Goal: Task Accomplishment & Management: Use online tool/utility

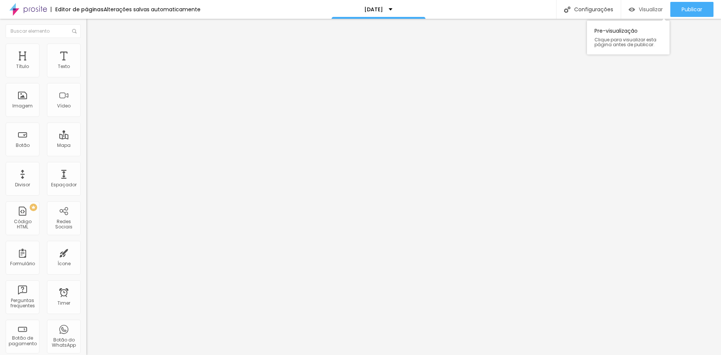
click at [645, 10] on span "Visualizar" at bounding box center [651, 9] width 24 height 6
click at [20, 69] on div "Título" at bounding box center [22, 66] width 13 height 5
click at [86, 49] on li "Avançado" at bounding box center [129, 48] width 86 height 8
click at [86, 44] on li "Estilo" at bounding box center [129, 40] width 86 height 8
click at [92, 27] on img "button" at bounding box center [95, 27] width 6 height 6
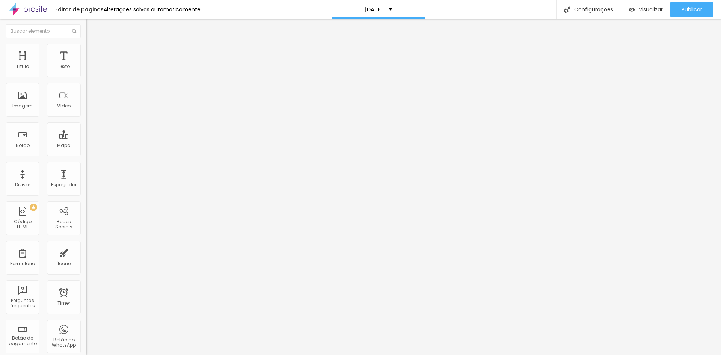
click at [92, 27] on img "button" at bounding box center [95, 27] width 6 height 6
click at [86, 24] on button "Editar Título" at bounding box center [129, 27] width 86 height 17
click at [89, 109] on icon "button" at bounding box center [91, 106] width 5 height 5
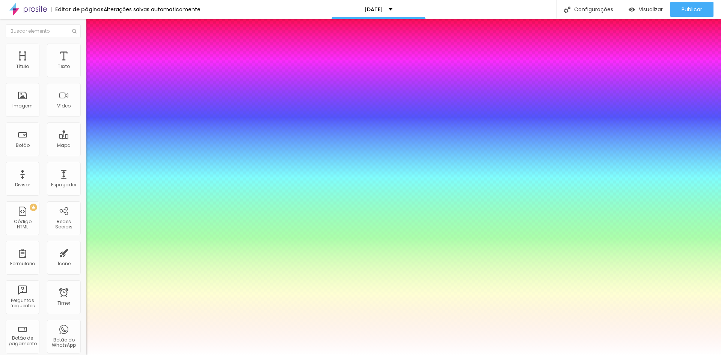
type input "1"
type input "0.5"
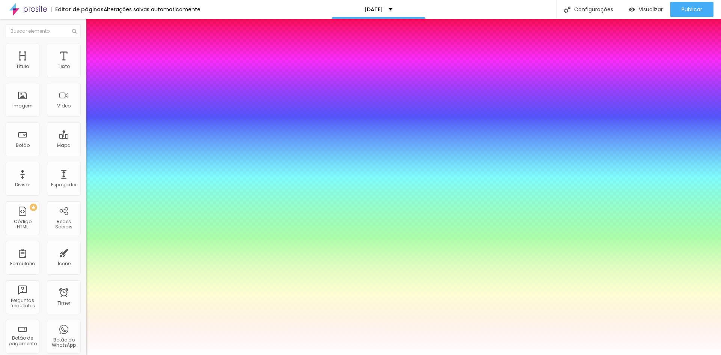
select select "Poppins"
type input "1"
type input "0.5"
type input "1"
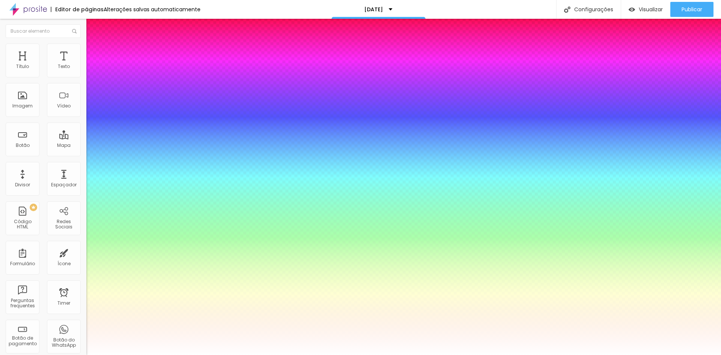
type input "0.5"
type input "1"
type input "0.5"
select select "Prompt-Italic"
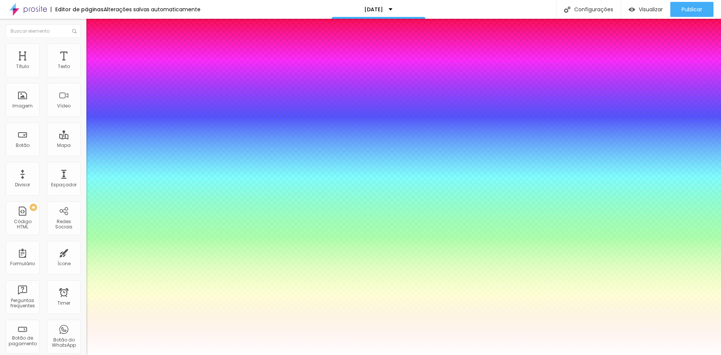
type input "1"
type input "0.5"
type input "1"
type input "0.5"
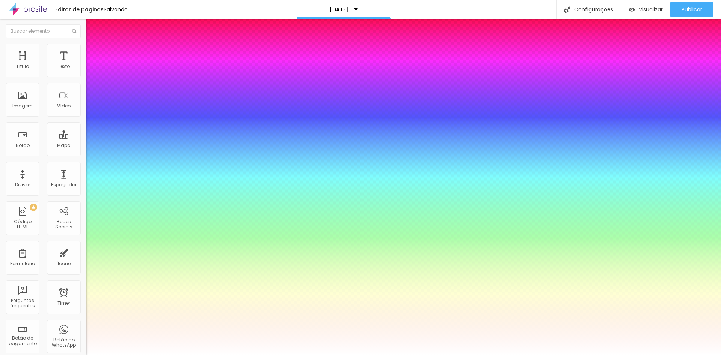
type input "1"
type input "0.5"
select select "PoppinsThin"
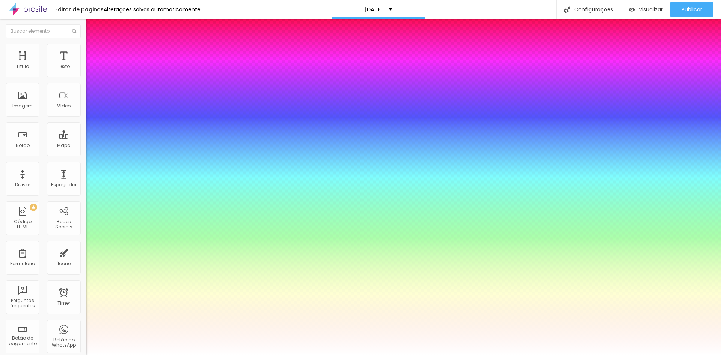
type input "1"
type input "0.5"
type input "1"
type input "0.5"
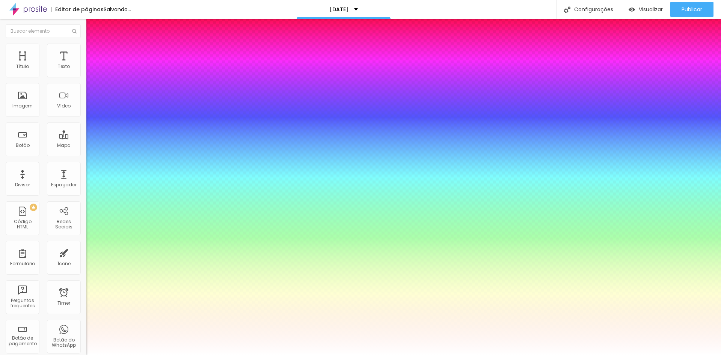
type input "1"
type input "0.5"
select select "Poppins"
type input "1"
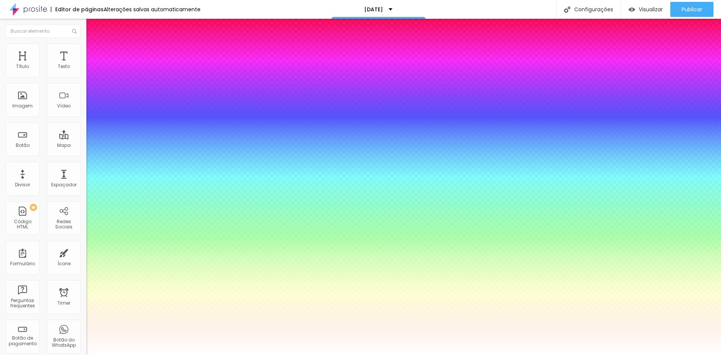
type input "0.5"
type input "1"
type input "0.5"
type input "1"
type input "0.5"
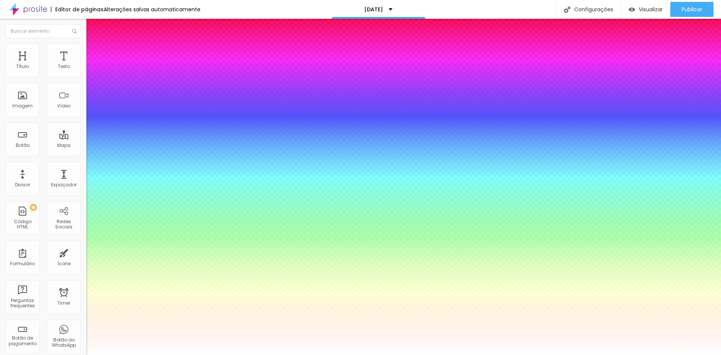
click at [594, 355] on div at bounding box center [360, 355] width 721 height 0
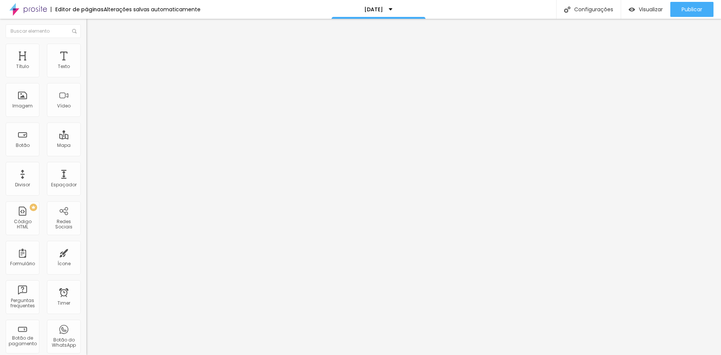
click at [93, 52] on span "Avançado" at bounding box center [105, 48] width 25 height 6
click at [86, 68] on span "Encaixotado" at bounding box center [100, 65] width 29 height 6
click at [93, 51] on span "Estilo" at bounding box center [99, 48] width 12 height 6
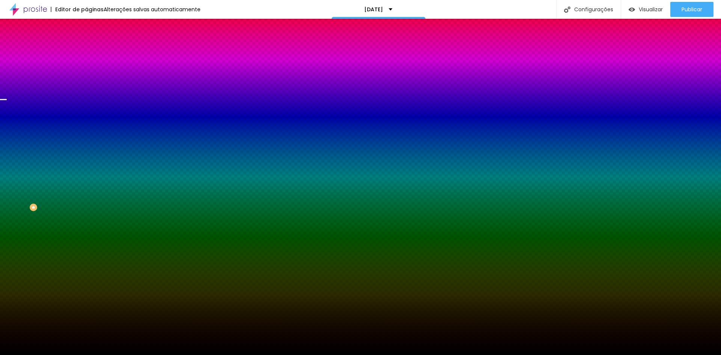
click at [86, 69] on span "Trocar imagem" at bounding box center [106, 66] width 41 height 6
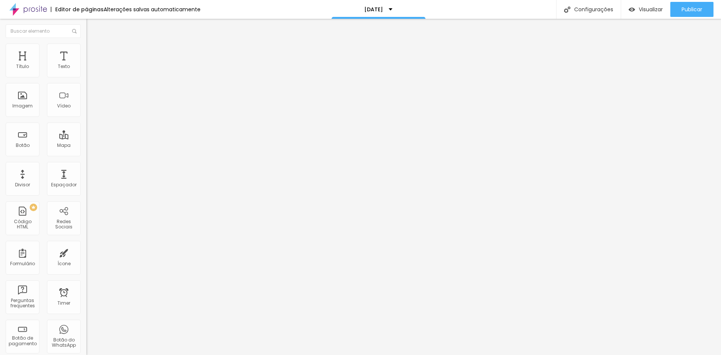
click at [86, 48] on img at bounding box center [89, 47] width 7 height 7
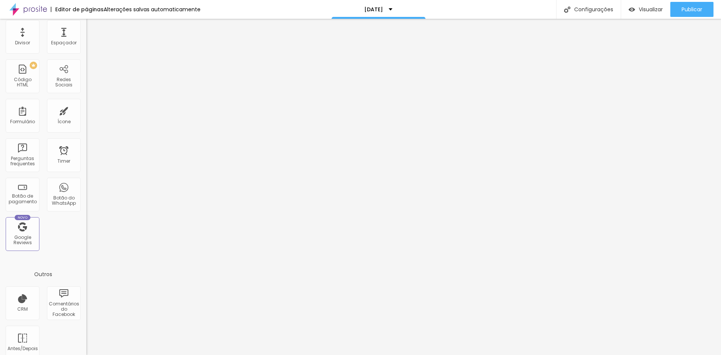
scroll to position [150, 0]
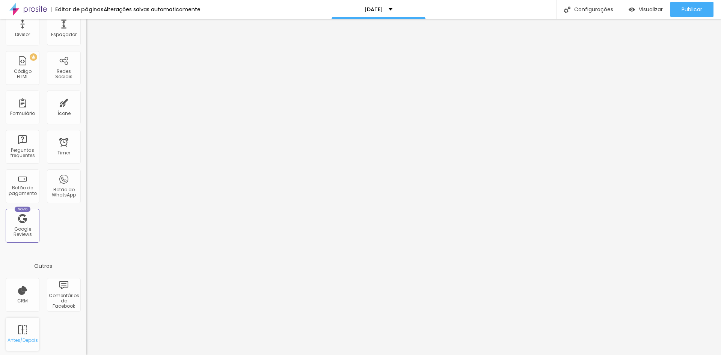
click at [27, 336] on div "Antes/Depois" at bounding box center [23, 334] width 34 height 34
click at [21, 334] on div "Antes/Depois" at bounding box center [23, 334] width 34 height 34
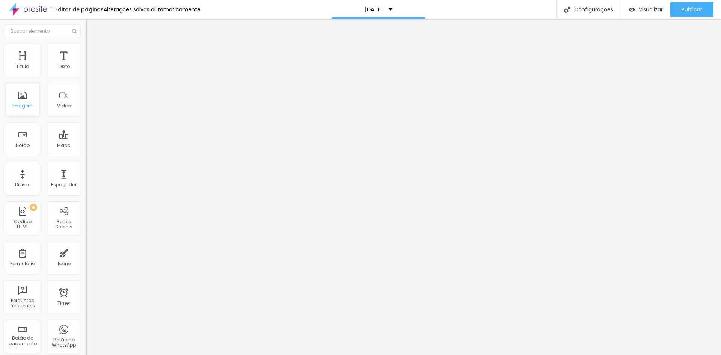
click at [24, 105] on div "Imagem" at bounding box center [22, 105] width 20 height 5
click at [27, 101] on div "Imagem" at bounding box center [23, 100] width 34 height 34
click at [609, 11] on div "Configurações" at bounding box center [588, 9] width 65 height 19
click at [89, 8] on div "Editor de páginas" at bounding box center [77, 9] width 53 height 5
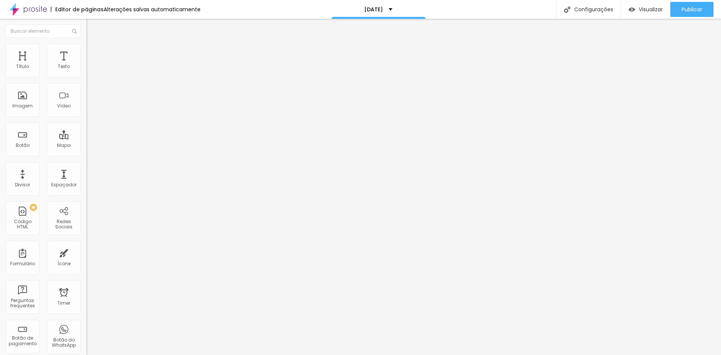
click at [93, 50] on span "Estilo" at bounding box center [99, 48] width 12 height 6
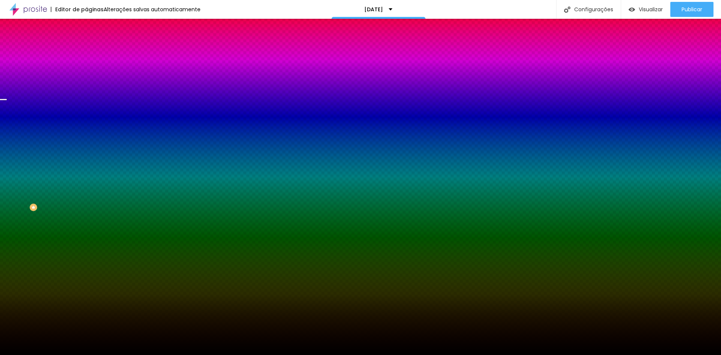
click at [86, 69] on span "Trocar imagem" at bounding box center [106, 66] width 41 height 6
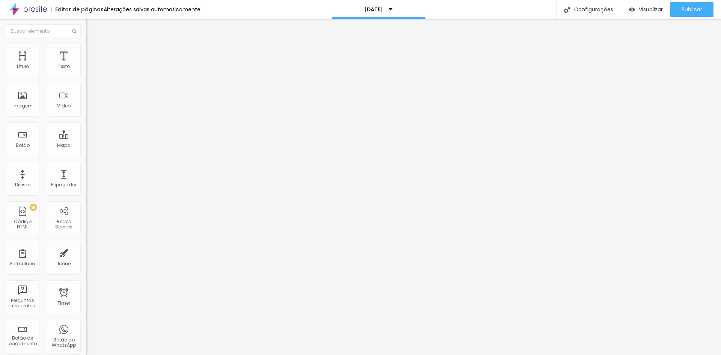
click at [93, 52] on span "Avançado" at bounding box center [105, 48] width 25 height 6
click at [86, 43] on img at bounding box center [89, 39] width 7 height 7
click at [92, 29] on img "button" at bounding box center [95, 27] width 6 height 6
click at [29, 105] on div "Imagem" at bounding box center [22, 105] width 20 height 5
click at [26, 104] on div "Imagem" at bounding box center [22, 105] width 20 height 5
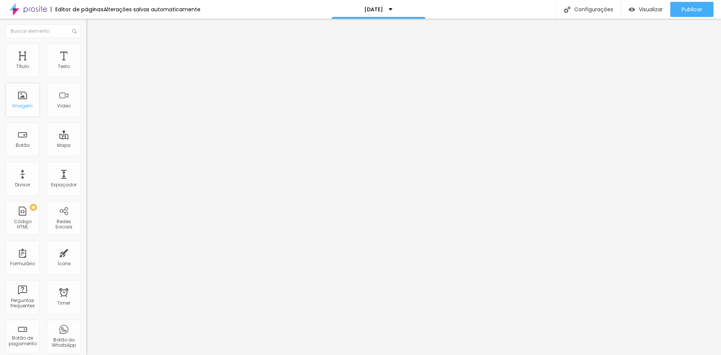
click at [24, 104] on div "Imagem" at bounding box center [22, 105] width 20 height 5
click at [30, 93] on div "Imagem" at bounding box center [23, 100] width 34 height 34
click at [30, 94] on div "Imagem" at bounding box center [23, 100] width 34 height 34
click at [86, 65] on span "Adicionar imagem" at bounding box center [110, 61] width 48 height 6
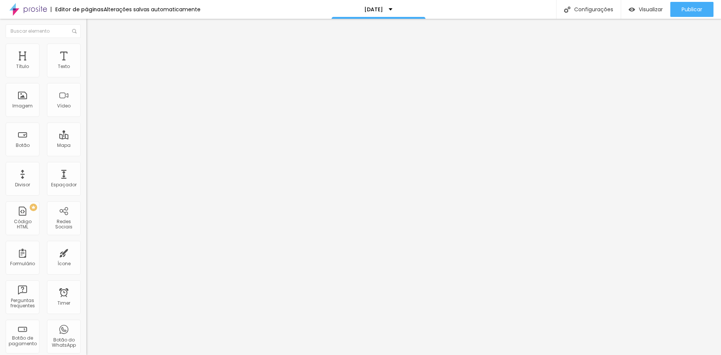
click at [86, 48] on li "Estilo" at bounding box center [129, 48] width 86 height 8
type input "95"
type input "90"
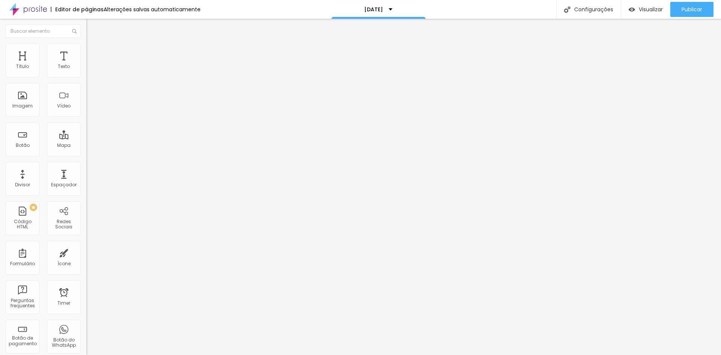
type input "85"
type input "50"
type input "35"
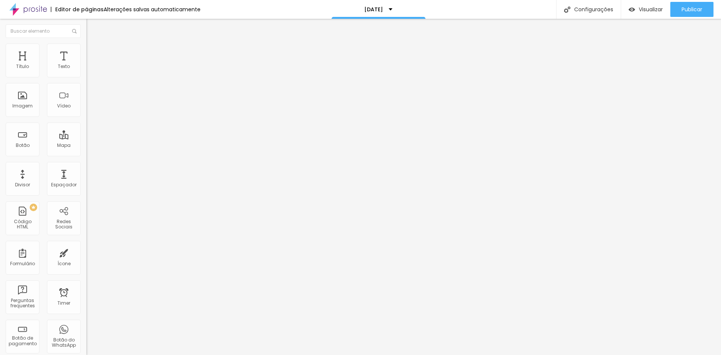
type input "35"
type input "30"
type input "25"
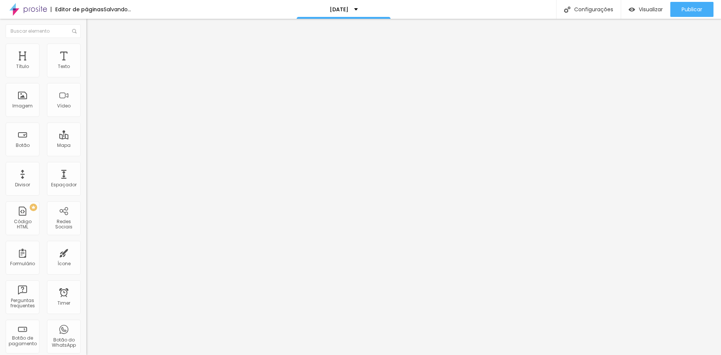
type input "20"
drag, startPoint x: 79, startPoint y: 82, endPoint x: 16, endPoint y: 84, distance: 62.8
type input "20"
click at [86, 77] on input "range" at bounding box center [110, 74] width 48 height 6
click at [86, 44] on img at bounding box center [89, 47] width 7 height 7
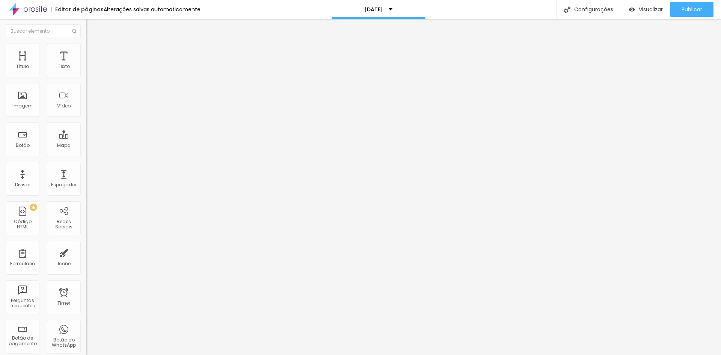
type input "25"
type input "114"
type input "123"
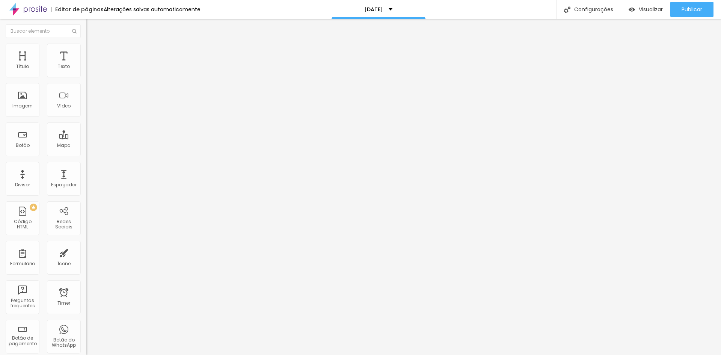
type input "123"
type input "135"
type input "156"
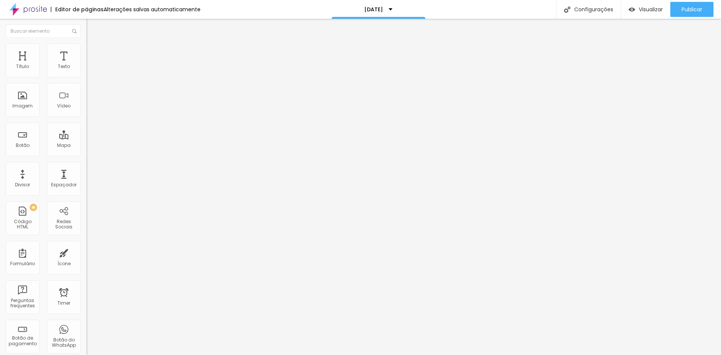
type input "171"
type input "186"
type input "188"
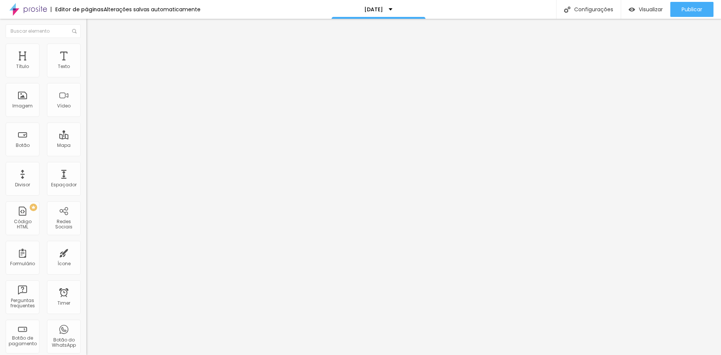
type input "188"
type input "183"
type input "145"
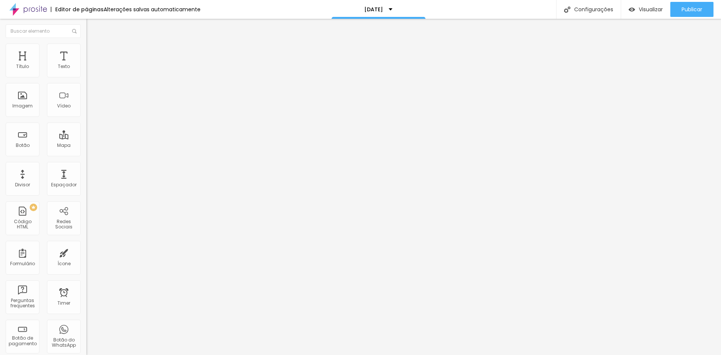
type input "99"
type input "30"
type input "0"
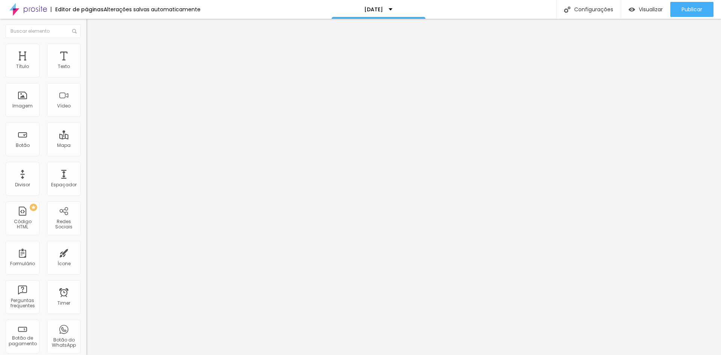
type input "0"
drag, startPoint x: 18, startPoint y: 95, endPoint x: 0, endPoint y: 100, distance: 18.6
click at [86, 165] on input "range" at bounding box center [110, 168] width 48 height 6
click at [86, 202] on button "button" at bounding box center [91, 206] width 11 height 8
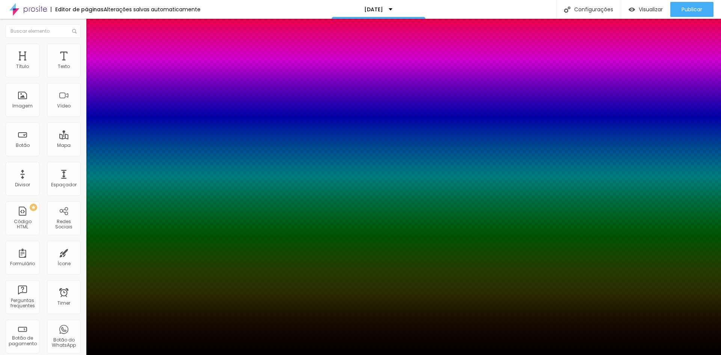
click at [142, 355] on div at bounding box center [360, 360] width 721 height 0
click at [131, 355] on div at bounding box center [360, 360] width 721 height 0
click at [66, 355] on div at bounding box center [360, 355] width 721 height 0
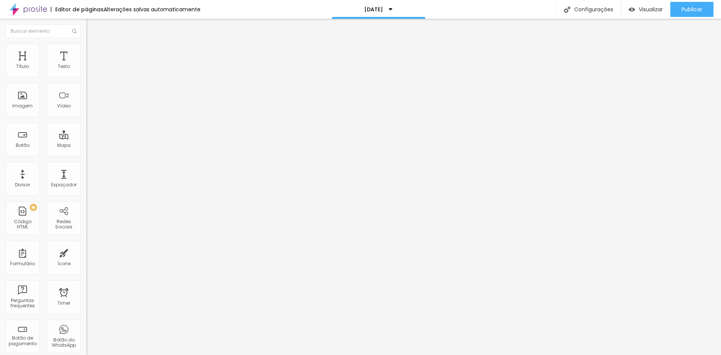
click at [86, 51] on li "Avançado" at bounding box center [129, 55] width 86 height 8
type input "11"
type input "21"
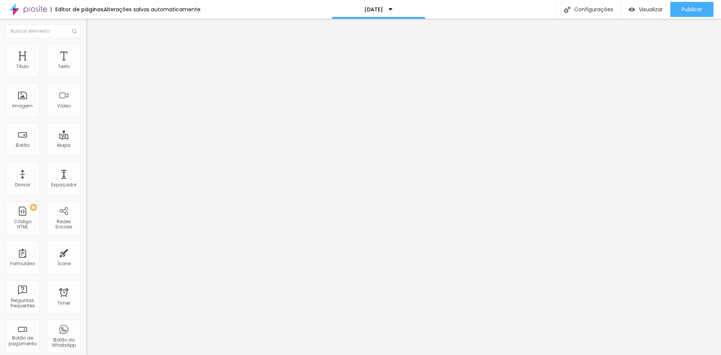
type input "44"
type input "46"
type input "48"
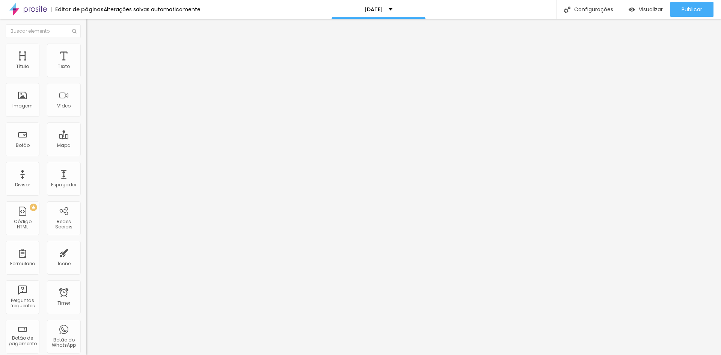
type input "48"
type input "39"
type input "15"
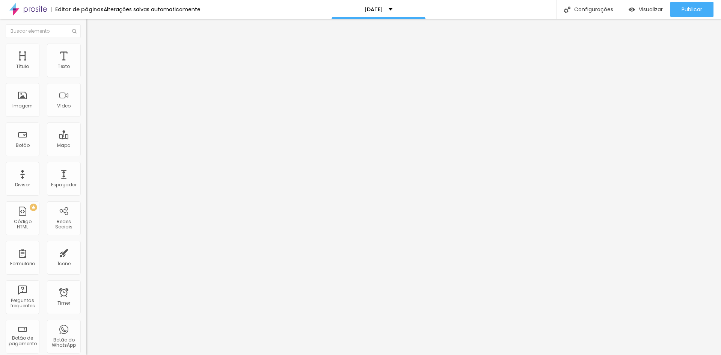
type input "11"
type input "8"
type input "4"
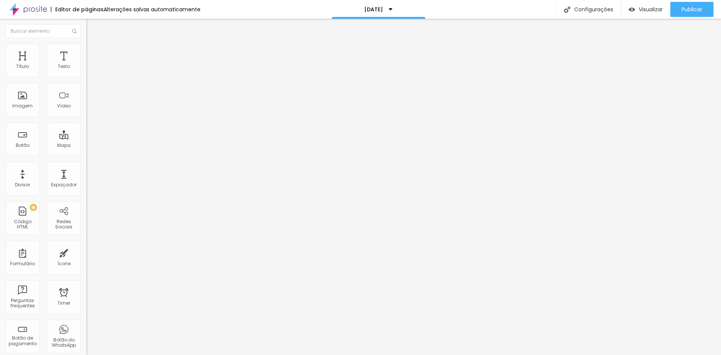
type input "4"
type input "1"
type input "0"
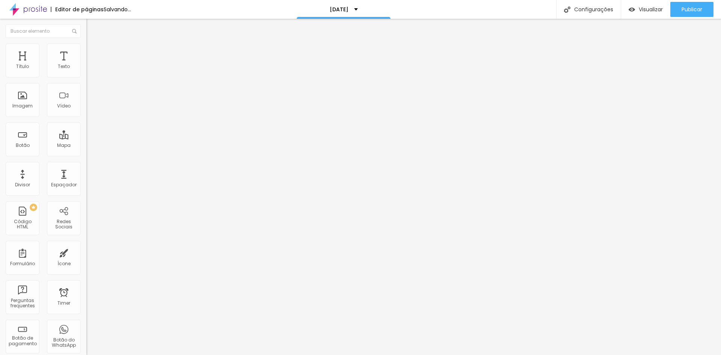
drag, startPoint x: 23, startPoint y: 73, endPoint x: 5, endPoint y: 75, distance: 17.4
type input "0"
click at [86, 146] on input "range" at bounding box center [110, 149] width 48 height 6
type input "11"
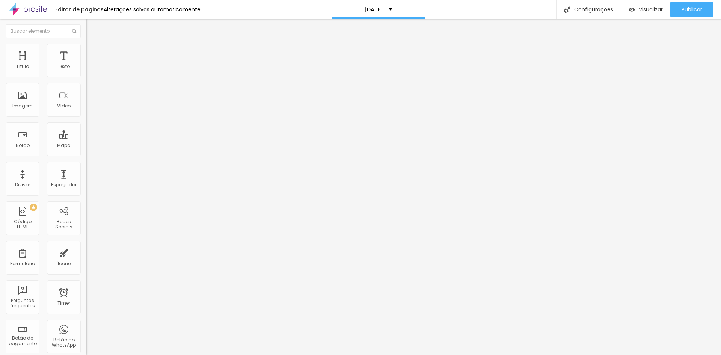
type input "0"
drag, startPoint x: 24, startPoint y: 89, endPoint x: 4, endPoint y: 88, distance: 19.9
type input "0"
click at [86, 252] on input "range" at bounding box center [110, 255] width 48 height 6
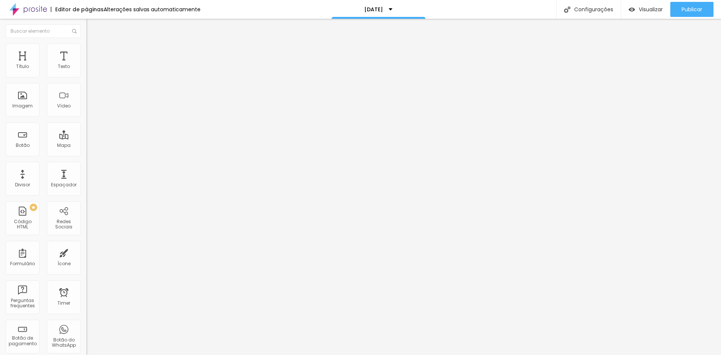
click at [93, 52] on span "Estilo" at bounding box center [99, 48] width 12 height 6
type input "25"
type input "30"
drag, startPoint x: 15, startPoint y: 82, endPoint x: 22, endPoint y: 83, distance: 6.9
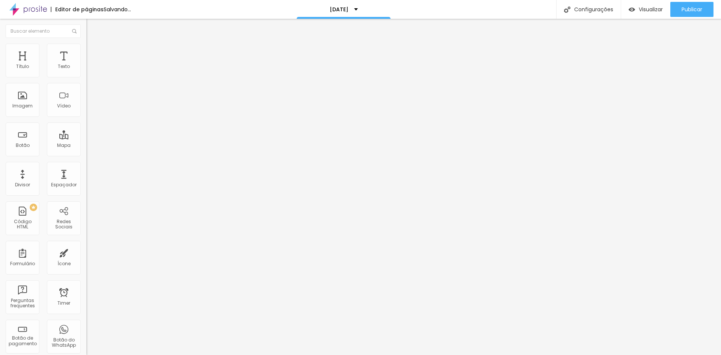
type input "30"
click at [86, 77] on input "range" at bounding box center [110, 74] width 48 height 6
click at [86, 44] on li "Conteúdo" at bounding box center [129, 40] width 86 height 8
click at [86, 112] on div "Proporção" at bounding box center [129, 110] width 86 height 5
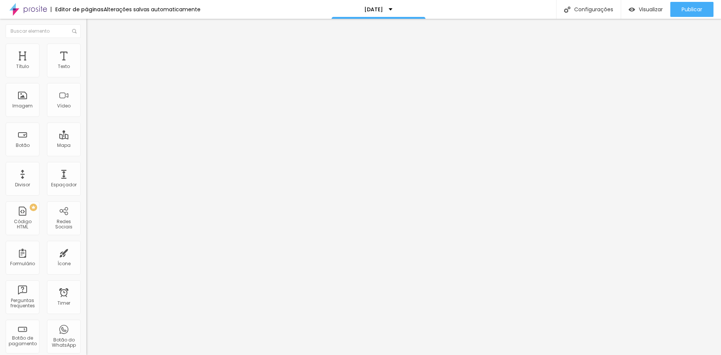
click at [86, 257] on div "Editar Imagem Conteúdo Estilo Avançado Trocar imagem Descrição da imagem (Alt) …" at bounding box center [129, 187] width 86 height 336
click at [86, 47] on img at bounding box center [89, 47] width 7 height 7
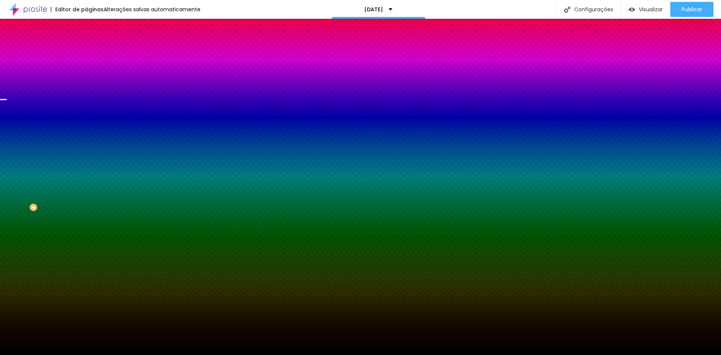
click at [86, 51] on img at bounding box center [89, 54] width 7 height 7
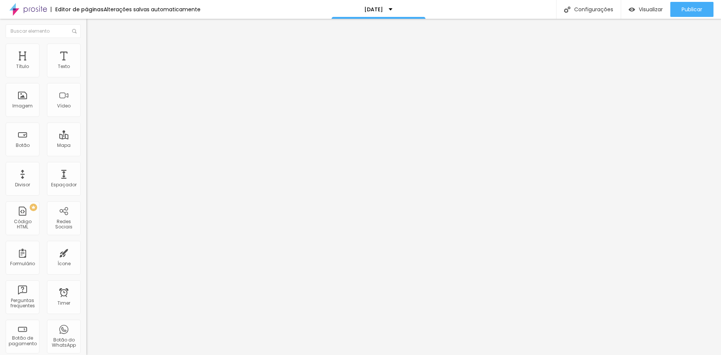
type input "15"
type input "10"
drag, startPoint x: 49, startPoint y: 74, endPoint x: 34, endPoint y: 72, distance: 15.3
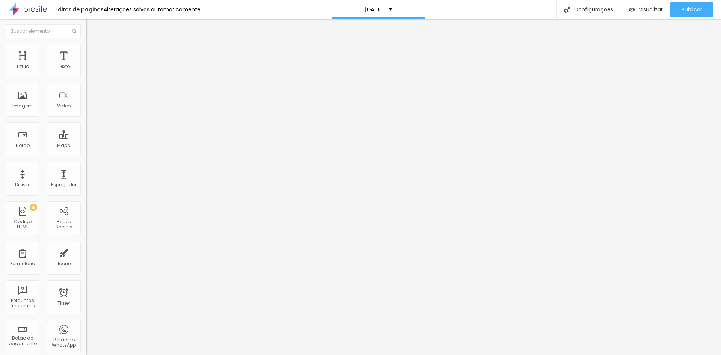
type input "10"
click at [86, 146] on input "range" at bounding box center [110, 149] width 48 height 6
click at [60, 257] on div "Ícone" at bounding box center [64, 258] width 34 height 34
click at [91, 69] on span "Trocar icone" at bounding box center [107, 66] width 33 height 6
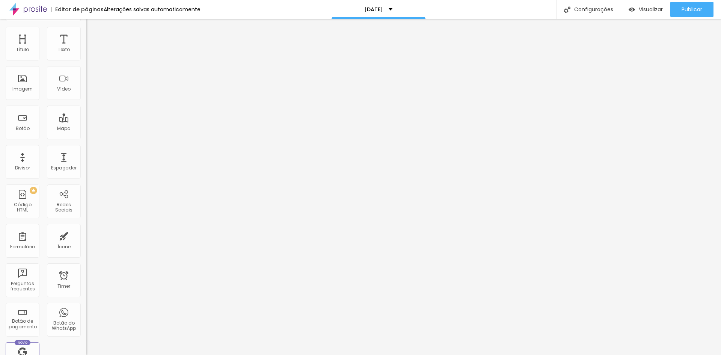
scroll to position [0, 0]
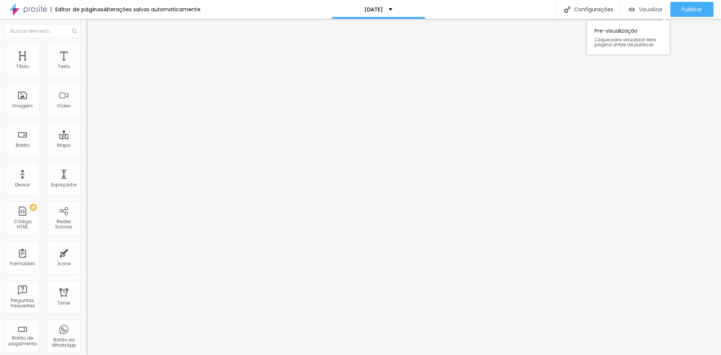
click at [635, 10] on div "Visualizar" at bounding box center [646, 9] width 34 height 6
click at [19, 182] on div "Divisor" at bounding box center [22, 184] width 15 height 5
click at [93, 52] on span "Estilo" at bounding box center [99, 48] width 12 height 6
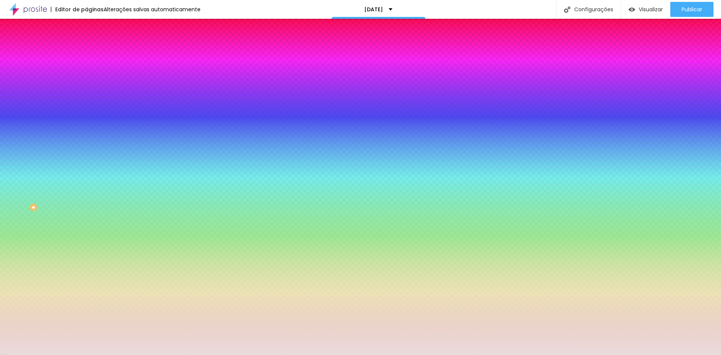
click at [86, 76] on input "#EADCDB" at bounding box center [131, 76] width 90 height 8
paste input "5DCD0"
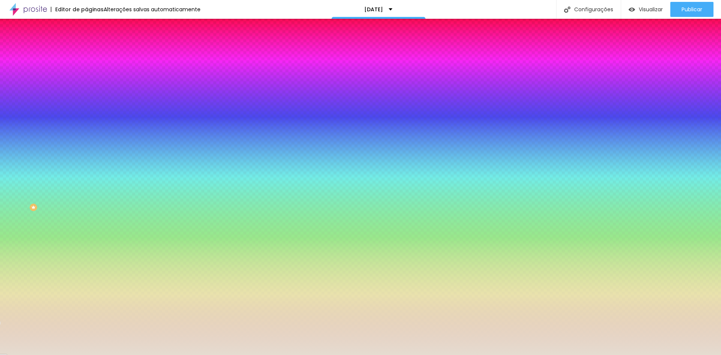
type input "#E5DCD0"
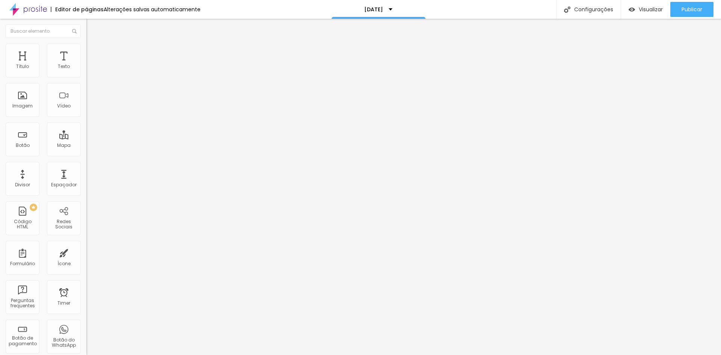
click at [86, 45] on li "Avançado" at bounding box center [129, 48] width 86 height 8
click at [86, 65] on span "Trocar imagem" at bounding box center [106, 61] width 41 height 6
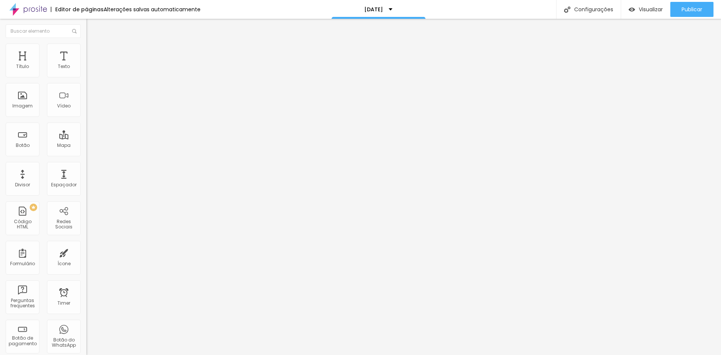
click at [86, 48] on img at bounding box center [89, 47] width 7 height 7
click at [86, 44] on li "Estilo" at bounding box center [129, 40] width 86 height 8
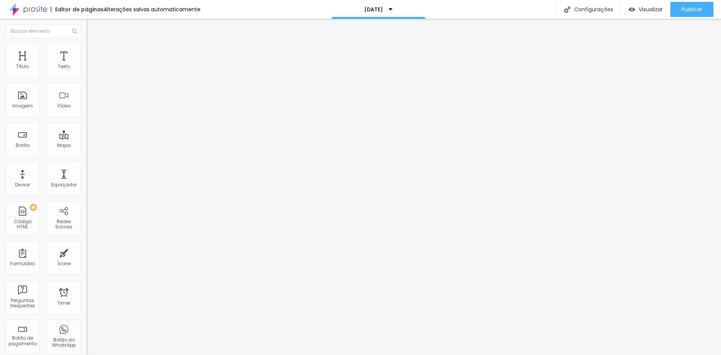
click at [89, 109] on icon "button" at bounding box center [91, 106] width 5 height 5
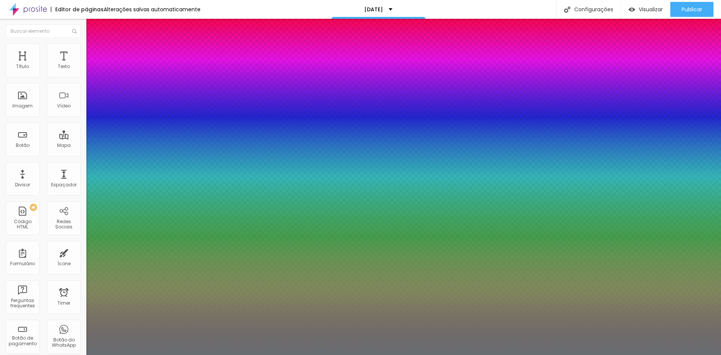
type input "1"
click at [275, 355] on div at bounding box center [360, 355] width 721 height 0
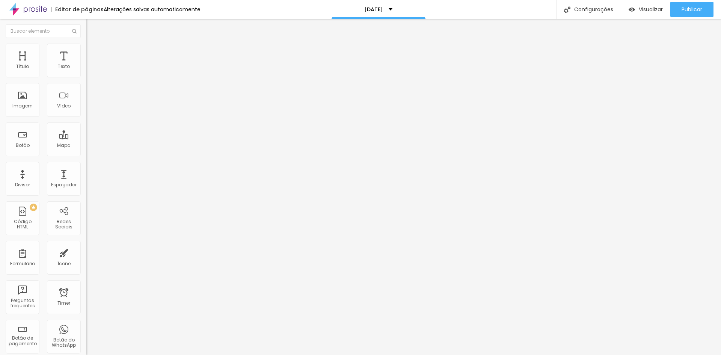
click at [86, 65] on span "Trocar imagem" at bounding box center [106, 61] width 41 height 6
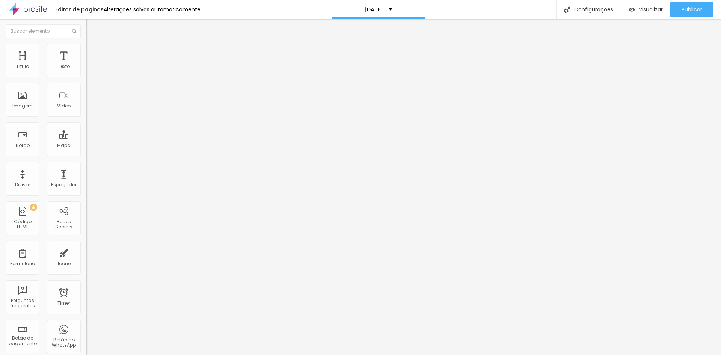
click at [28, 102] on div "Imagem" at bounding box center [23, 100] width 34 height 34
click at [33, 106] on div "Imagem" at bounding box center [23, 100] width 34 height 34
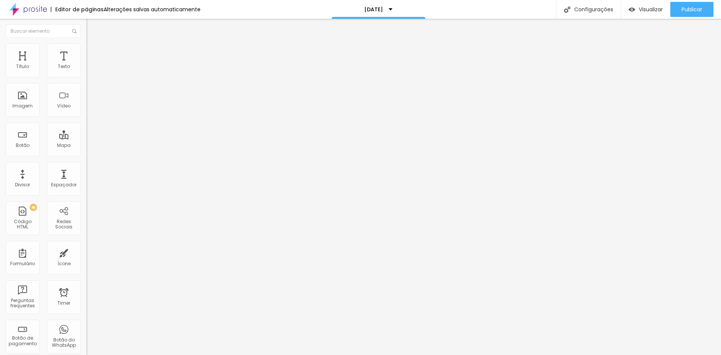
click at [86, 65] on span "Trocar imagem" at bounding box center [106, 61] width 41 height 6
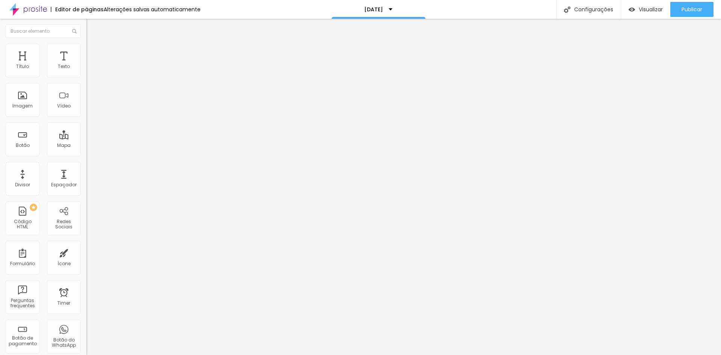
click at [86, 65] on span "Trocar imagem" at bounding box center [106, 61] width 41 height 6
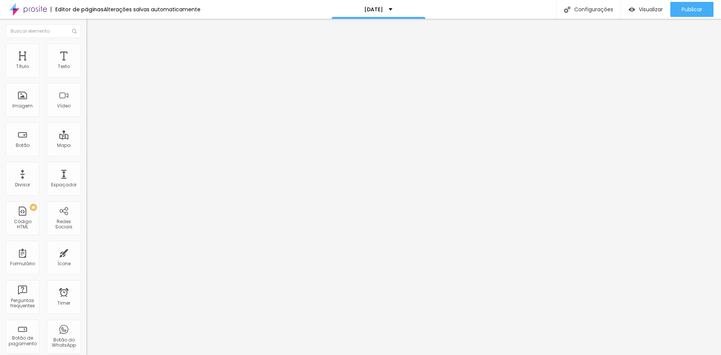
click at [24, 103] on div "Imagem" at bounding box center [22, 105] width 20 height 5
click at [86, 65] on span "Trocar imagem" at bounding box center [106, 61] width 41 height 6
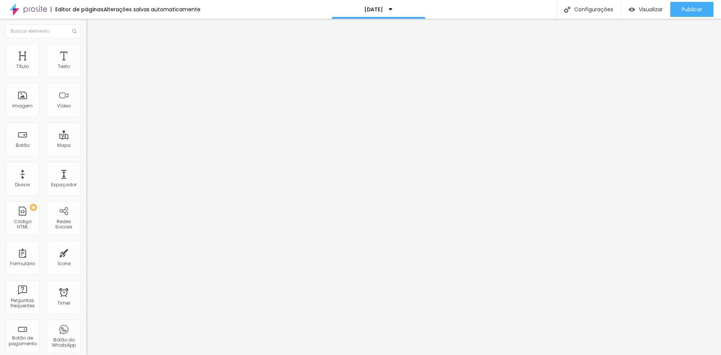
click at [29, 105] on div "Imagem" at bounding box center [22, 105] width 20 height 5
click at [86, 65] on span "Trocar imagem" at bounding box center [106, 61] width 41 height 6
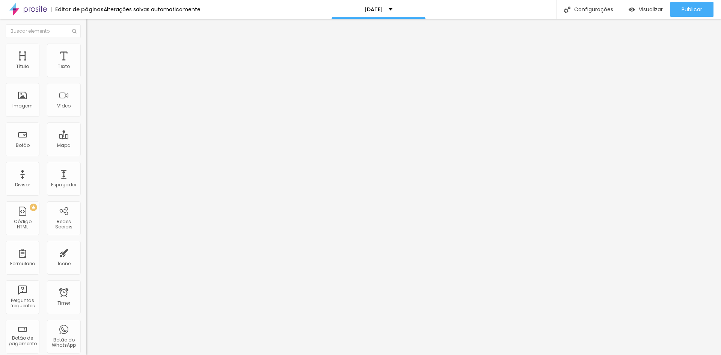
click at [86, 65] on span "Trocar imagem" at bounding box center [106, 61] width 41 height 6
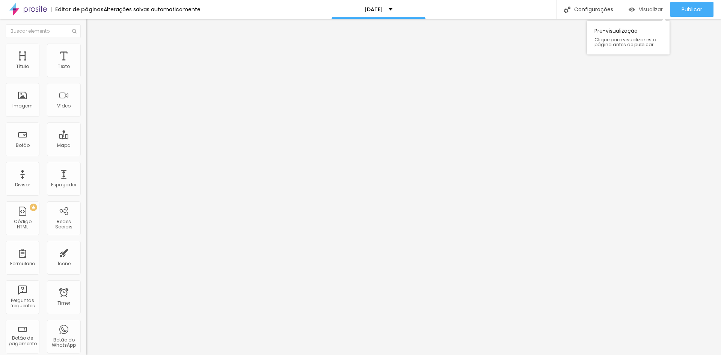
click at [645, 9] on span "Visualizar" at bounding box center [651, 9] width 24 height 6
click at [93, 52] on span "Estilo" at bounding box center [99, 48] width 12 height 6
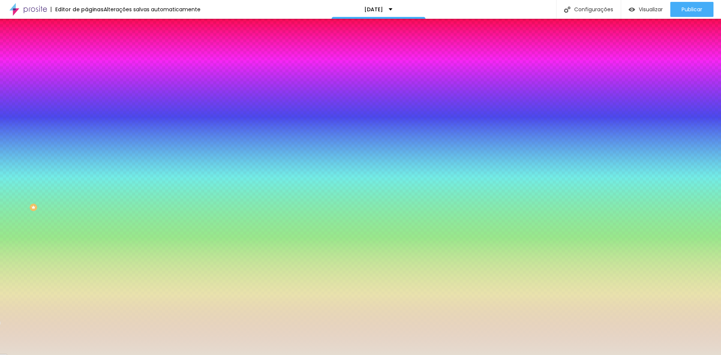
click at [86, 74] on input "#E5DCD0" at bounding box center [131, 76] width 90 height 8
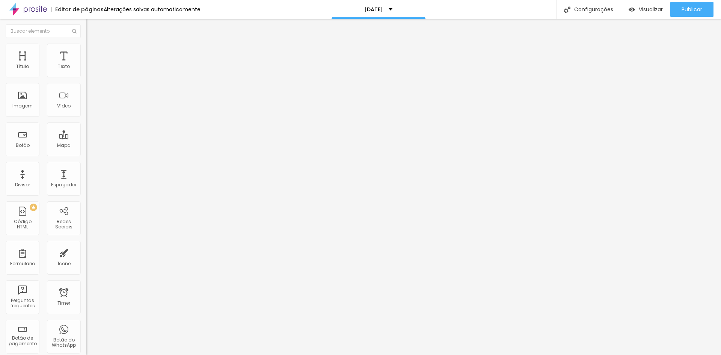
click at [86, 50] on li "Estilo" at bounding box center [129, 48] width 86 height 8
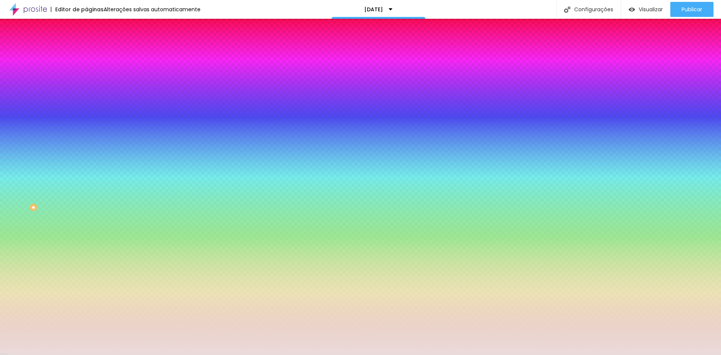
click at [86, 76] on input "#EADCDB" at bounding box center [131, 76] width 90 height 8
paste input "5DCD0"
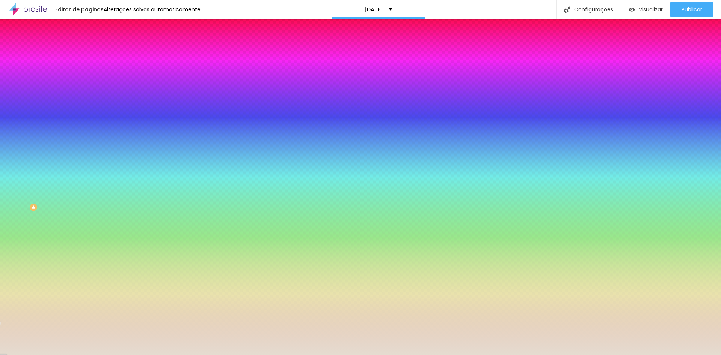
type input "#E5DCD0"
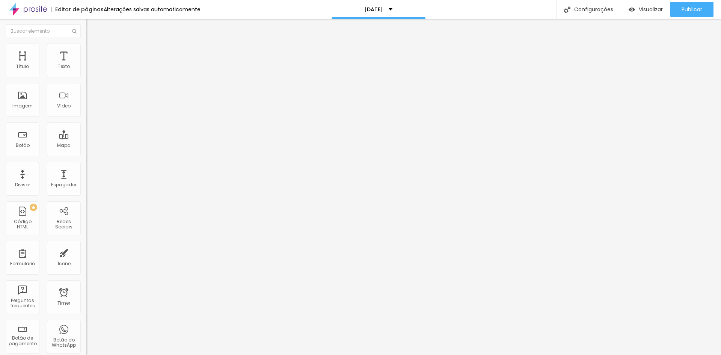
click at [93, 52] on span "Estilo" at bounding box center [99, 48] width 12 height 6
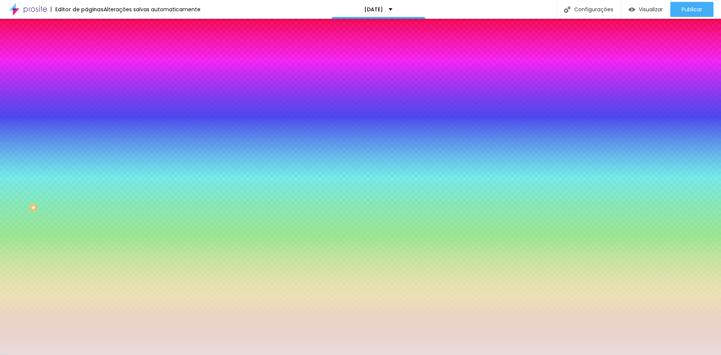
click at [86, 78] on input "#EADCDB" at bounding box center [131, 76] width 90 height 8
paste input "5DCD0"
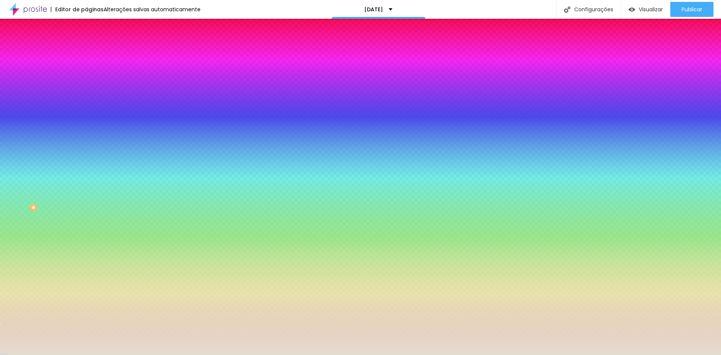
type input "#E5DCD0"
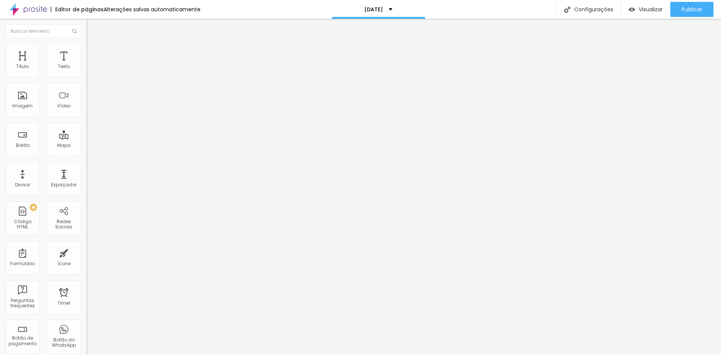
click at [93, 50] on span "Estilo" at bounding box center [99, 48] width 12 height 6
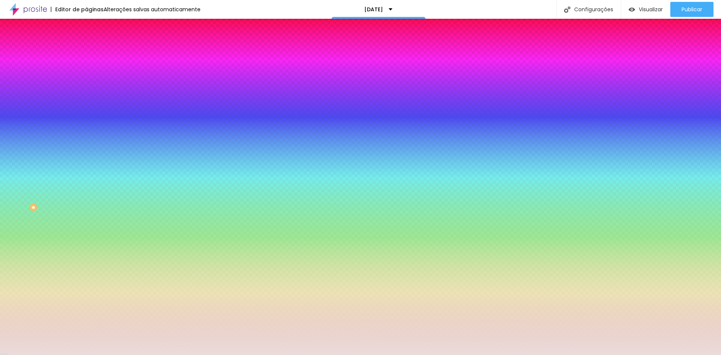
click at [86, 73] on input "#EADCDB" at bounding box center [131, 76] width 90 height 8
paste input "5DCD0"
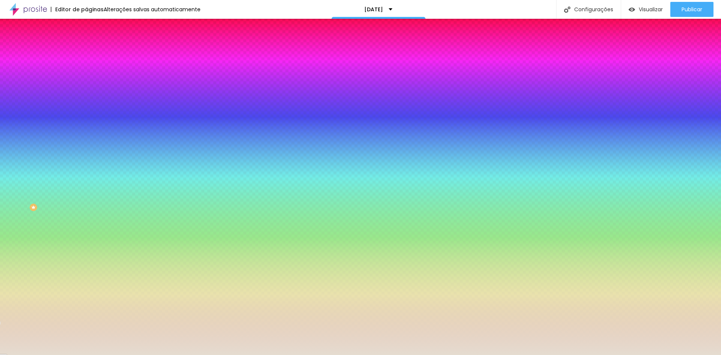
type input "#E5DCD0"
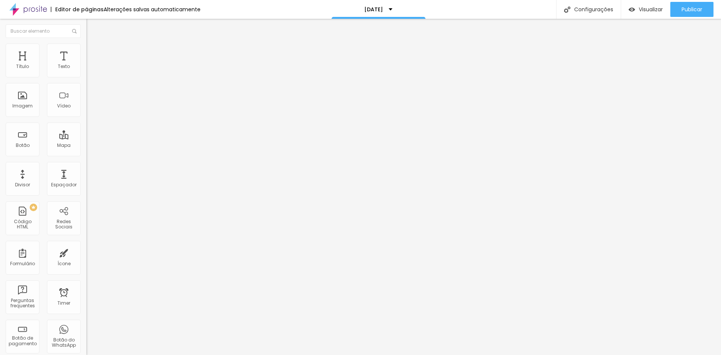
click at [86, 48] on img at bounding box center [89, 47] width 7 height 7
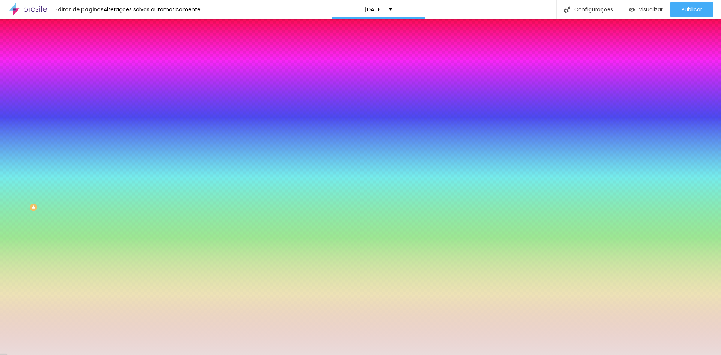
click at [86, 76] on input "#EADCDB" at bounding box center [131, 76] width 90 height 8
paste input "5DCD0"
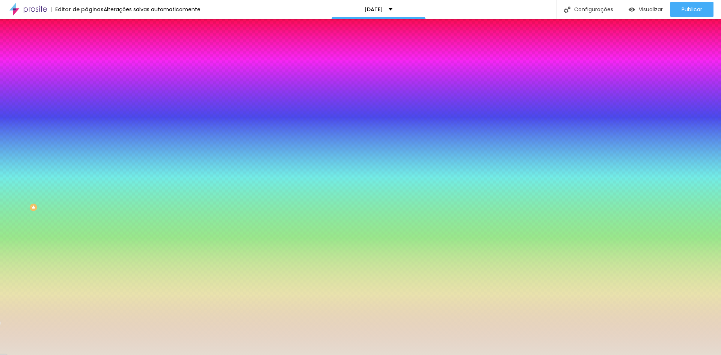
type input "#E5DCD0"
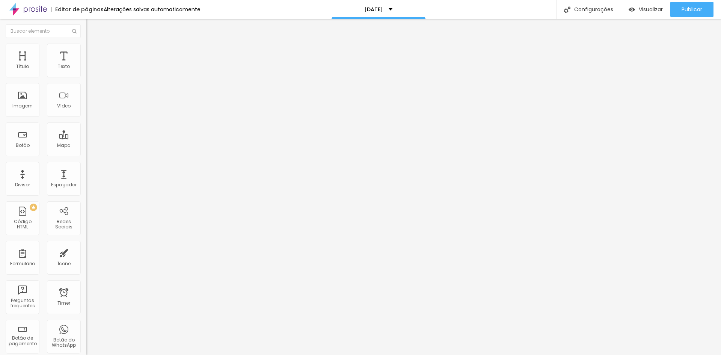
click at [86, 49] on li "Avançado" at bounding box center [129, 48] width 86 height 8
click at [92, 28] on img "button" at bounding box center [95, 27] width 6 height 6
click at [86, 47] on img at bounding box center [89, 47] width 7 height 7
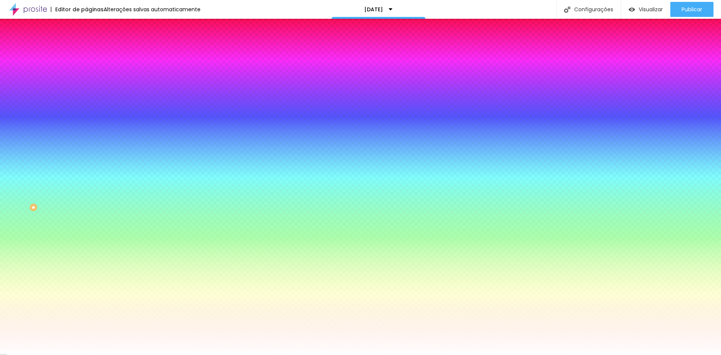
click at [86, 72] on div at bounding box center [129, 72] width 86 height 0
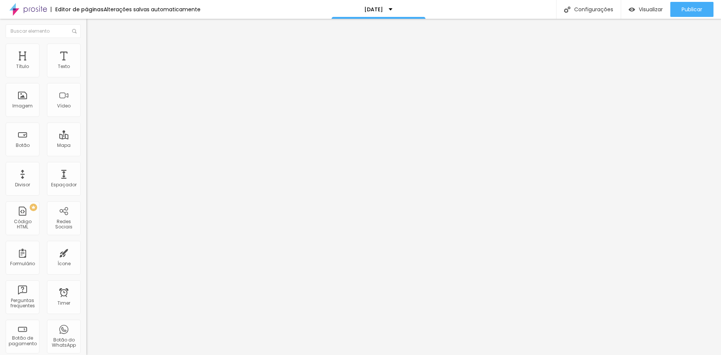
click at [93, 51] on span "Estilo" at bounding box center [99, 48] width 12 height 6
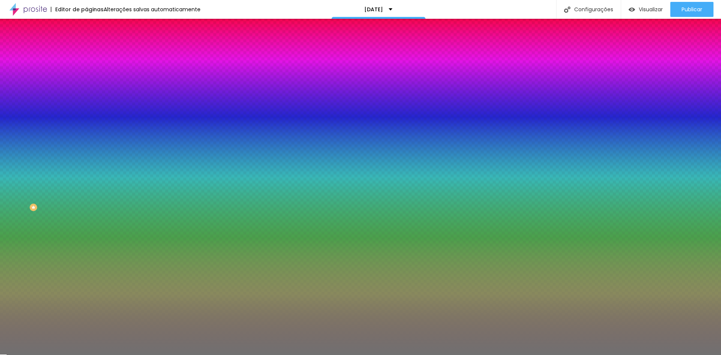
click at [86, 78] on input "#717171" at bounding box center [131, 76] width 90 height 8
paste input "8A6239"
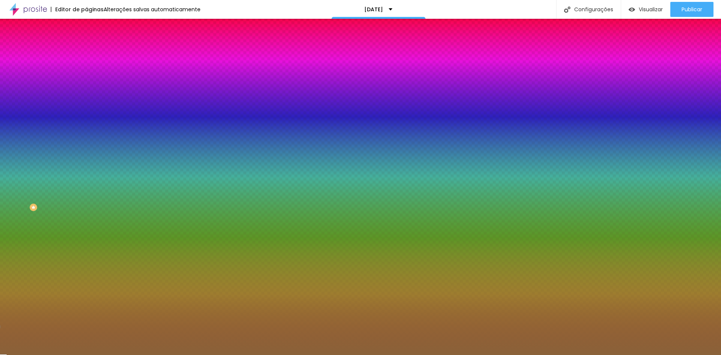
type input "#8A6239"
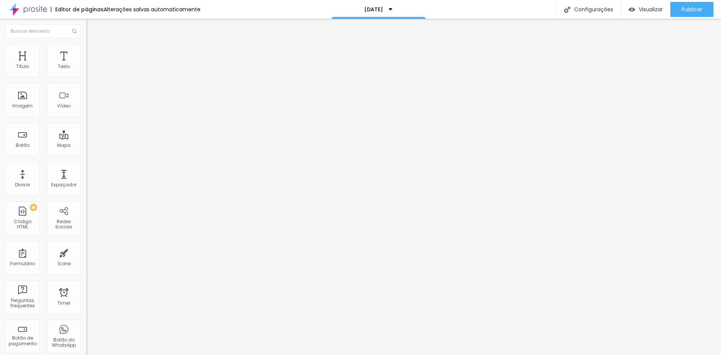
click at [93, 52] on span "Estilo" at bounding box center [99, 48] width 12 height 6
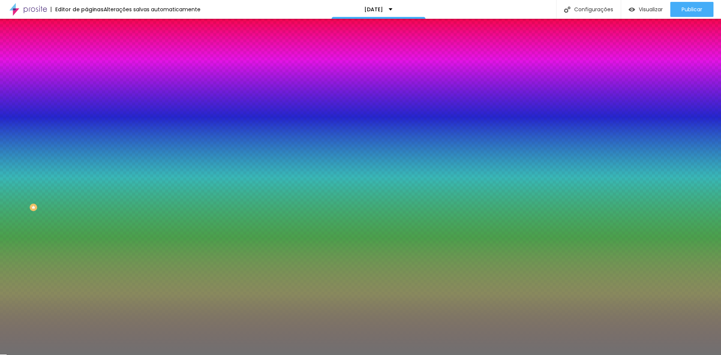
click at [86, 75] on input "#717171" at bounding box center [131, 76] width 90 height 8
paste input "8A6239"
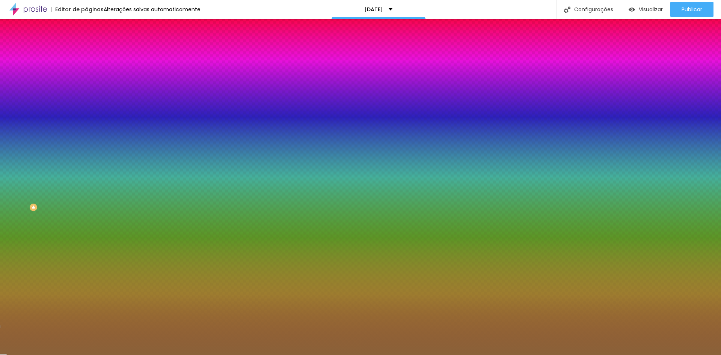
type input "#8A6239"
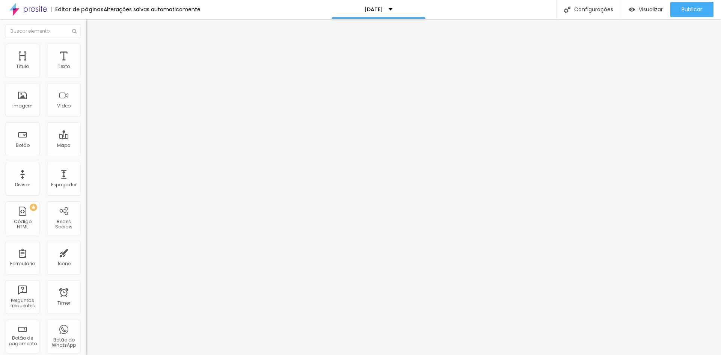
click at [93, 52] on span "Estilo" at bounding box center [99, 48] width 12 height 6
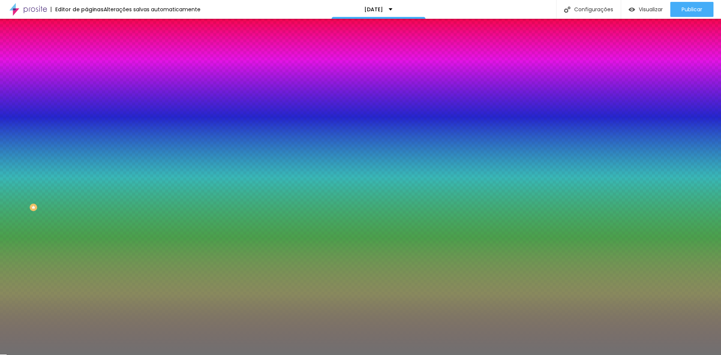
click at [86, 77] on input "#717171" at bounding box center [131, 76] width 90 height 8
paste input "8A6239"
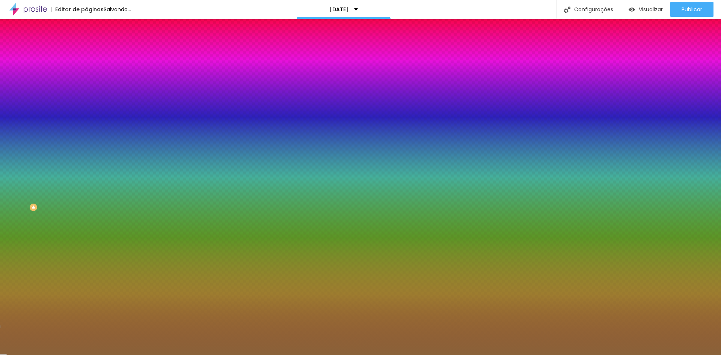
type input "#8A6239"
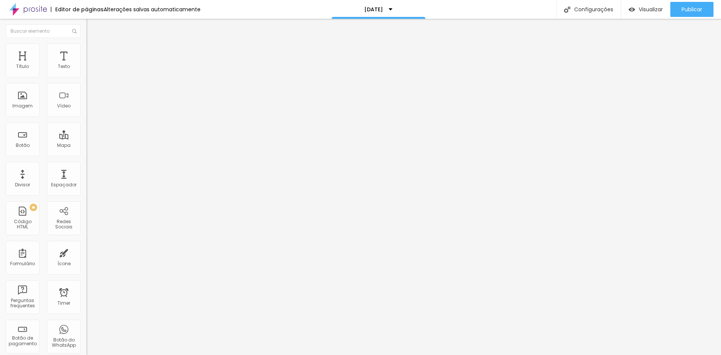
click at [86, 48] on li "Estilo" at bounding box center [129, 48] width 86 height 8
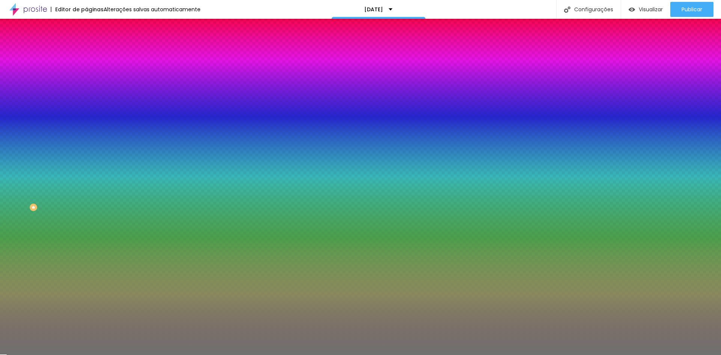
click at [86, 76] on input "#717171" at bounding box center [131, 76] width 90 height 8
paste input "8A6239"
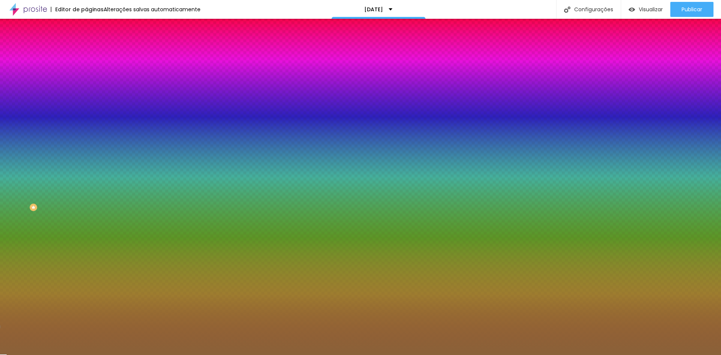
type input "#8A6239"
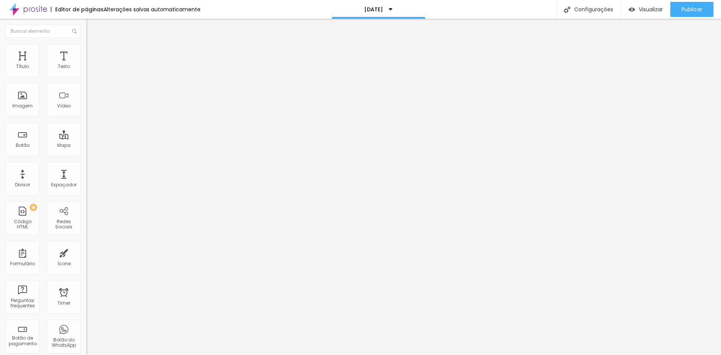
click at [86, 48] on li "Estilo" at bounding box center [129, 48] width 86 height 8
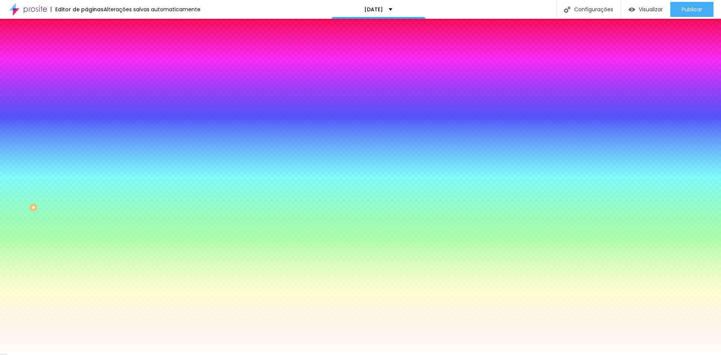
click at [86, 76] on input "#000000" at bounding box center [131, 76] width 90 height 8
paste input "8A6239"
type input "#8A6239"
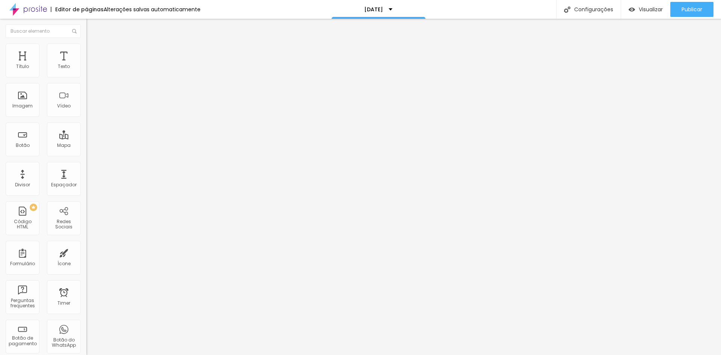
click at [93, 52] on span "Estilo" at bounding box center [99, 48] width 12 height 6
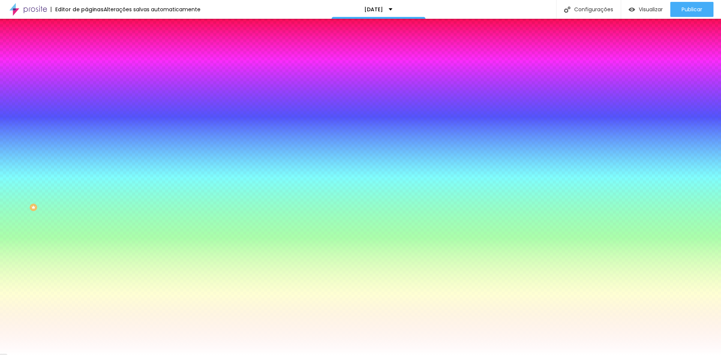
click at [86, 75] on input "#000000" at bounding box center [131, 76] width 90 height 8
paste input "8A6239"
type input "#8A6239"
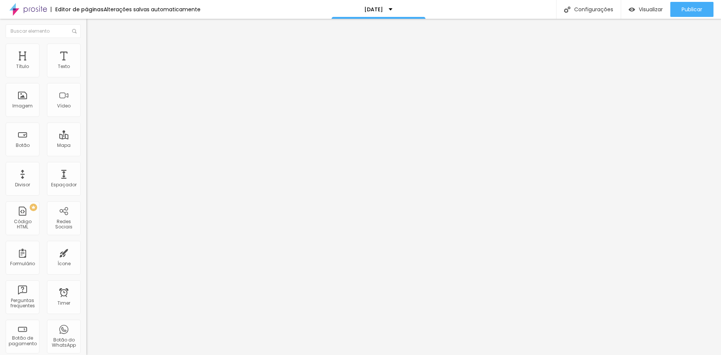
click at [93, 52] on span "Estilo" at bounding box center [99, 48] width 12 height 6
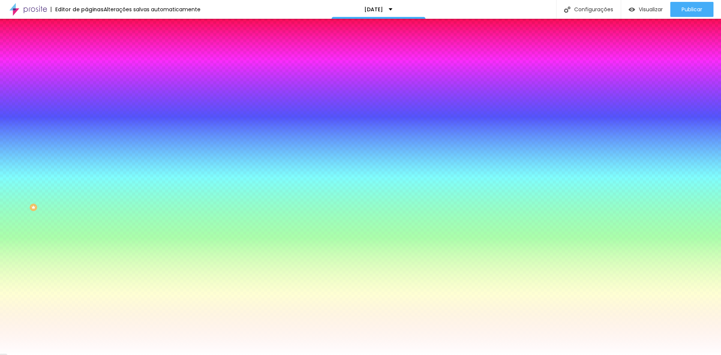
click at [86, 77] on input "#000000" at bounding box center [131, 76] width 90 height 8
paste input "8A6239"
type input "#8A6239"
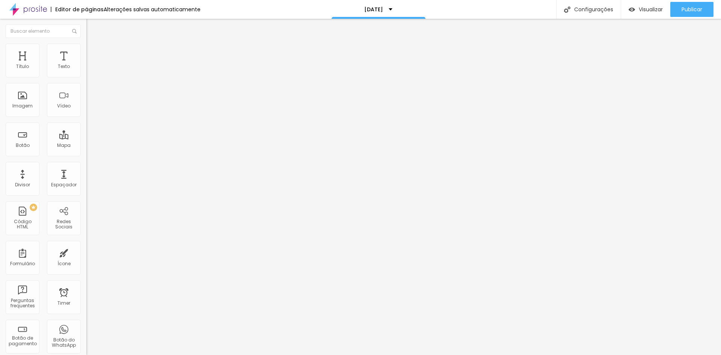
click at [86, 50] on li "Estilo" at bounding box center [129, 48] width 86 height 8
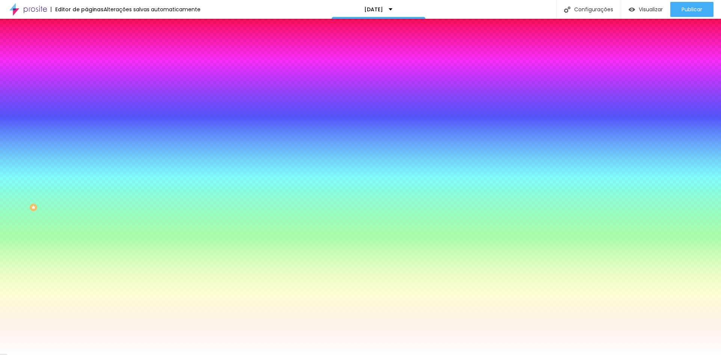
click at [86, 76] on input "#000000" at bounding box center [131, 76] width 90 height 8
paste input "8A6239"
type input "#8A6239"
click at [86, 276] on input "#FFFFFF" at bounding box center [131, 280] width 90 height 8
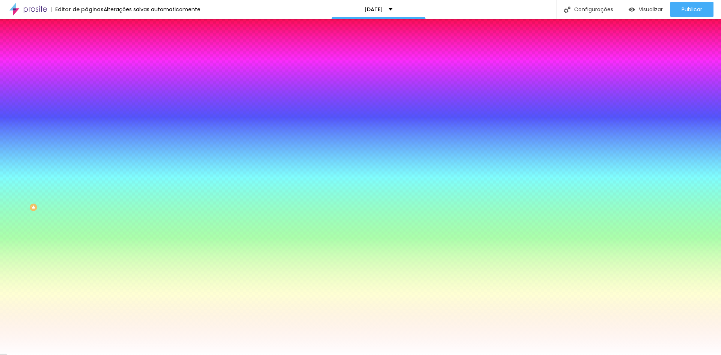
click at [86, 276] on div at bounding box center [129, 276] width 86 height 0
click at [86, 276] on input "#FFFFFF" at bounding box center [131, 280] width 90 height 8
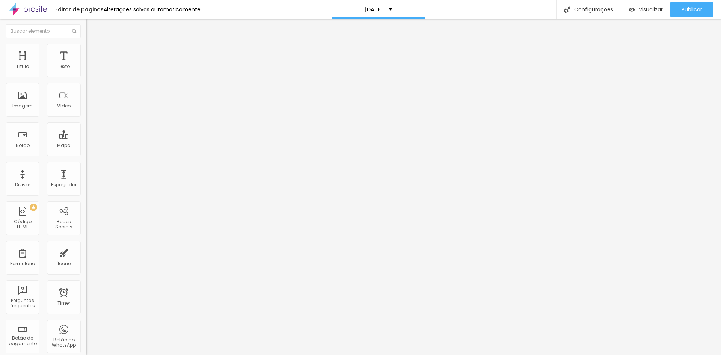
click at [93, 52] on span "Estilo" at bounding box center [99, 48] width 12 height 6
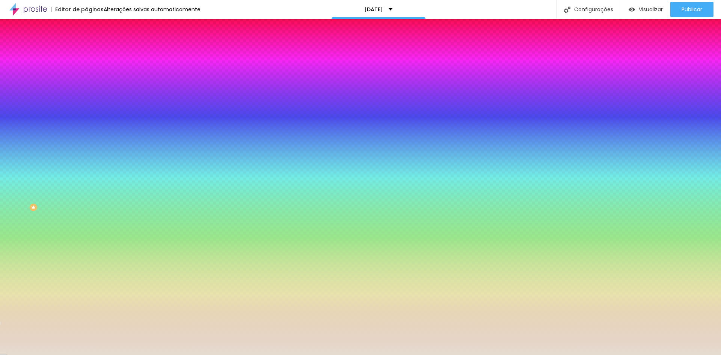
click at [86, 74] on input "#E5DCD0" at bounding box center [131, 76] width 90 height 8
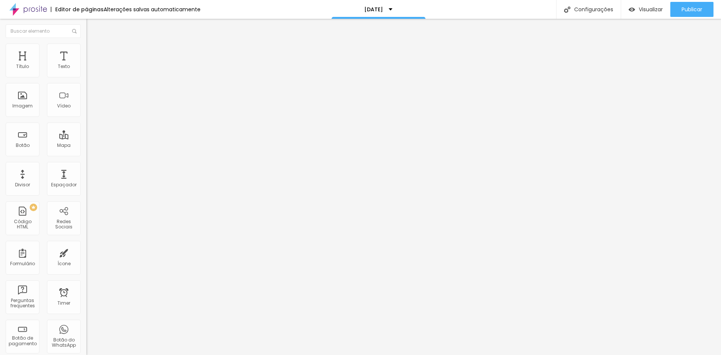
click at [86, 47] on img at bounding box center [89, 47] width 7 height 7
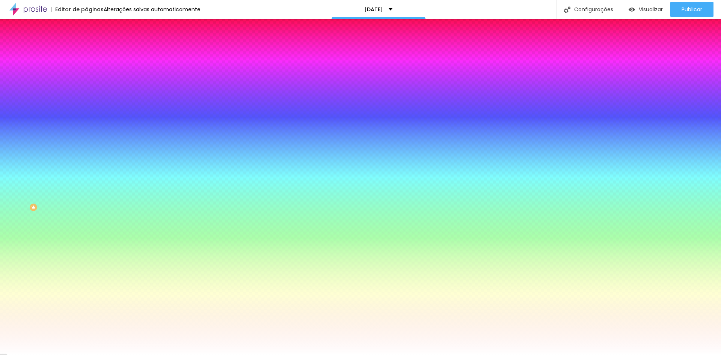
click at [86, 255] on input "#FFFFFF" at bounding box center [131, 259] width 90 height 8
paste input "E5DCD0"
type input "#E5DCD0"
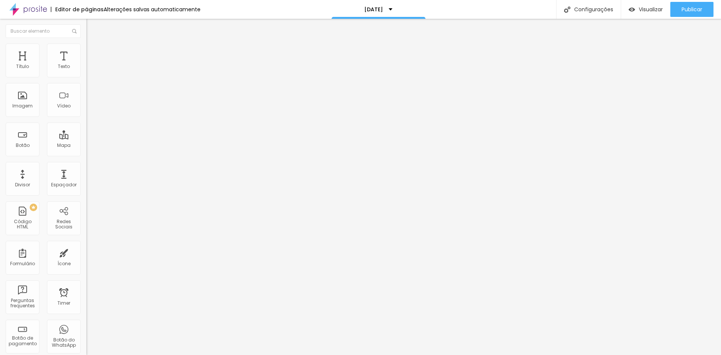
click at [86, 48] on img at bounding box center [89, 47] width 7 height 7
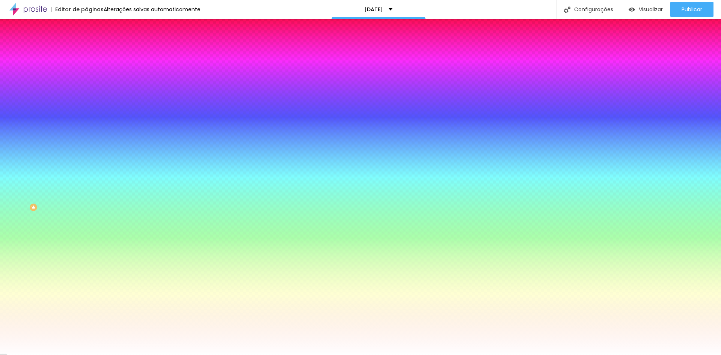
click at [86, 276] on input "#FFFFFF" at bounding box center [131, 280] width 90 height 8
paste input "E5DCD0"
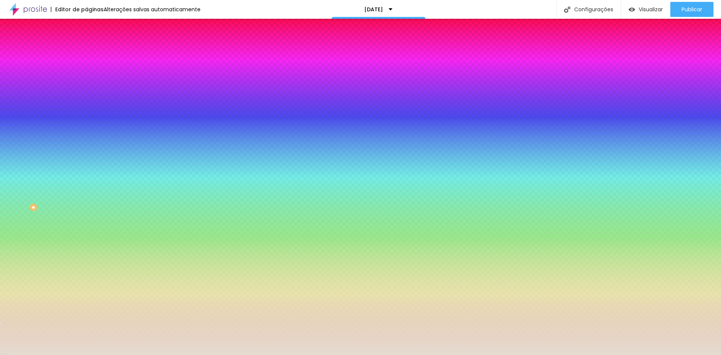
type input "#E5DCD0"
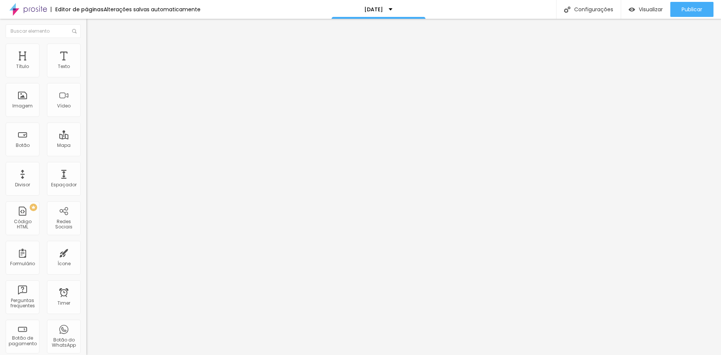
click at [93, 52] on span "Estilo" at bounding box center [99, 48] width 12 height 6
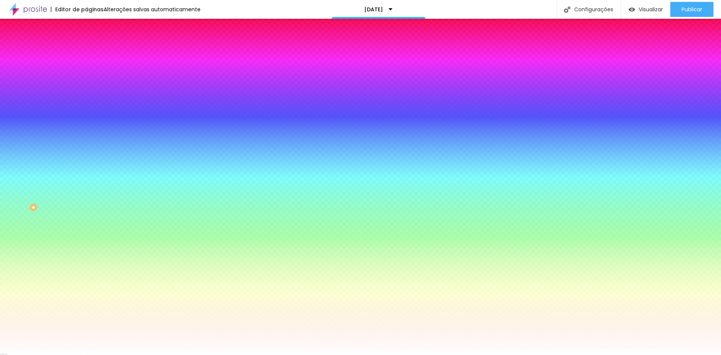
click at [86, 276] on input "#FFFFFF" at bounding box center [131, 280] width 90 height 8
click at [89, 269] on icon "button" at bounding box center [91, 271] width 5 height 5
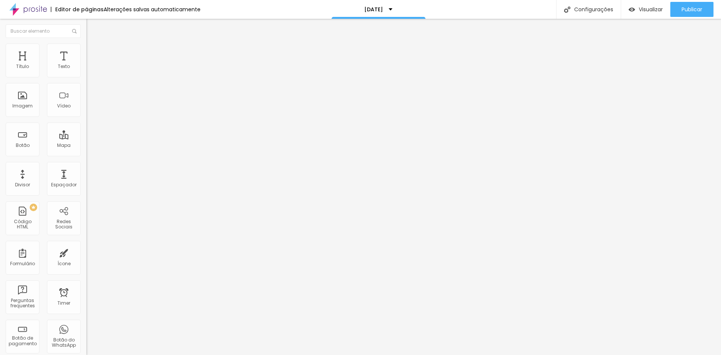
click at [93, 52] on span "Estilo" at bounding box center [99, 48] width 12 height 6
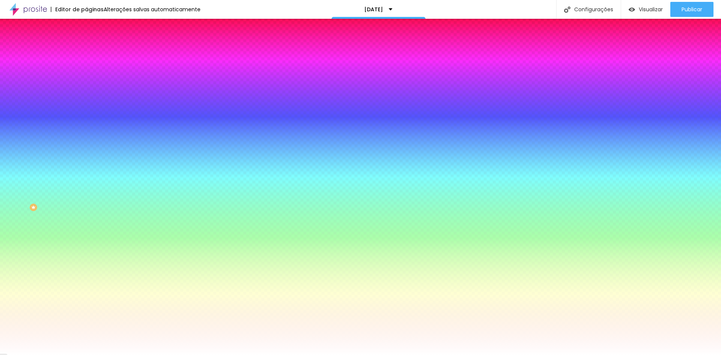
click at [86, 255] on input "#FFFFFF" at bounding box center [131, 259] width 90 height 8
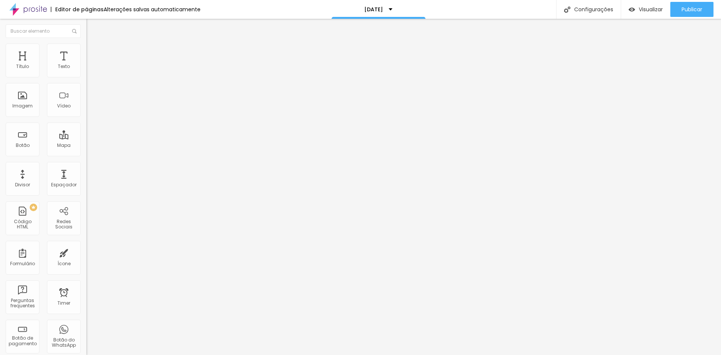
click at [86, 49] on li "Estilo" at bounding box center [129, 48] width 86 height 8
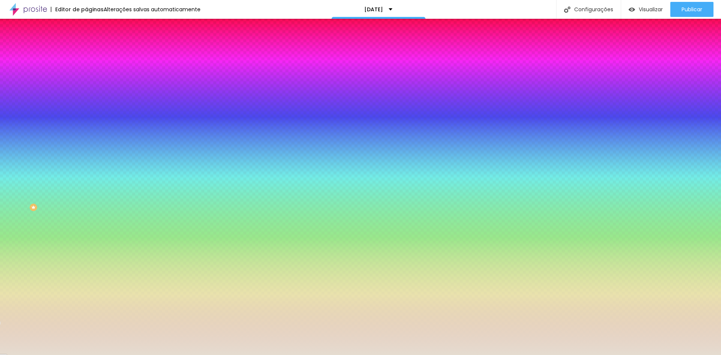
click at [86, 255] on input "#E5DCD0" at bounding box center [131, 259] width 90 height 8
paste input "FFFFFF"
type input "#FFFFFF"
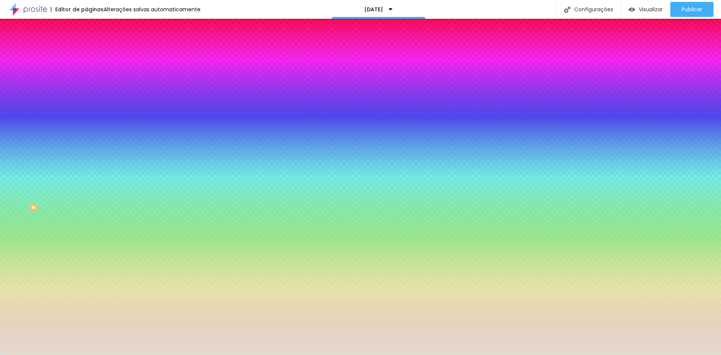
click at [86, 276] on input "#E5DCD0" at bounding box center [131, 280] width 90 height 8
paste input "FFFFFF"
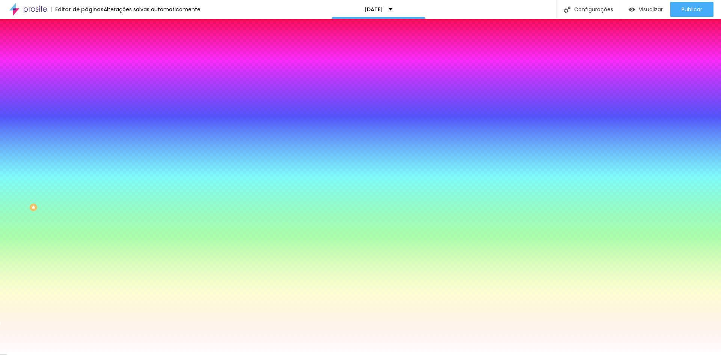
type input "#FFFFFF"
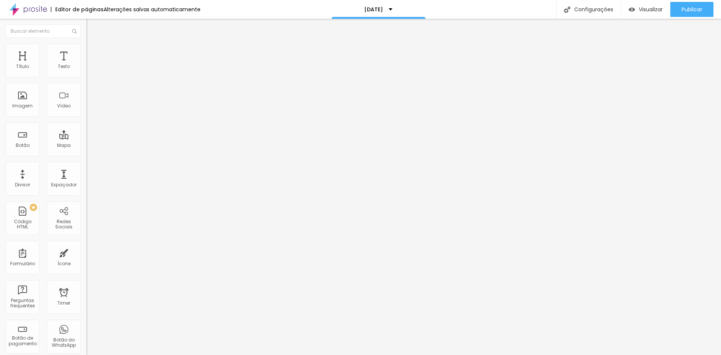
click at [93, 51] on span "Estilo" at bounding box center [99, 48] width 12 height 6
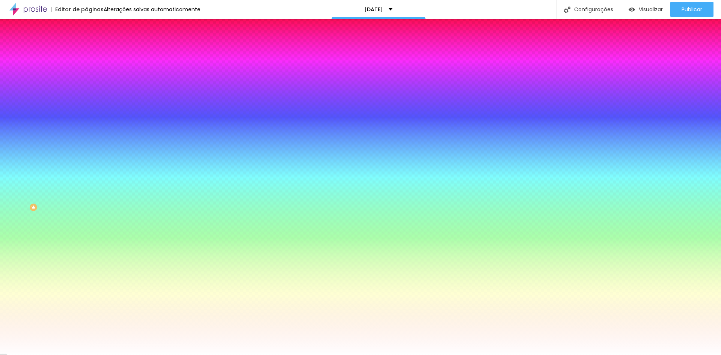
click at [86, 75] on input "#8A6239" at bounding box center [131, 76] width 90 height 8
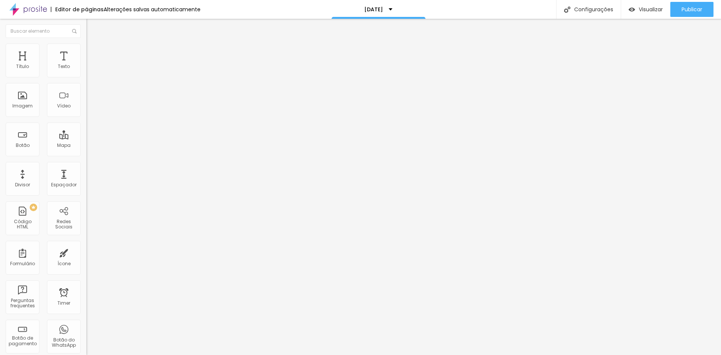
click at [86, 47] on li "Estilo" at bounding box center [129, 48] width 86 height 8
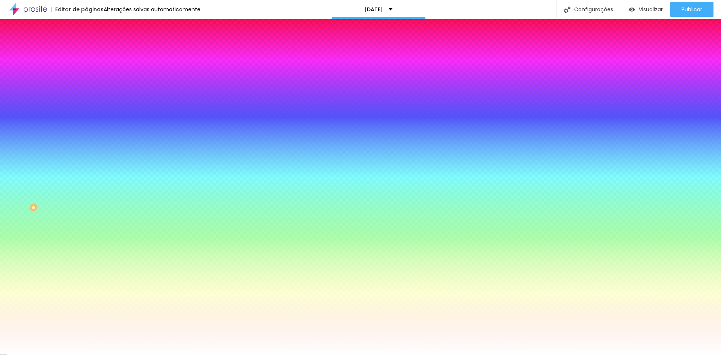
click at [86, 77] on input "#8A6239" at bounding box center [131, 76] width 90 height 8
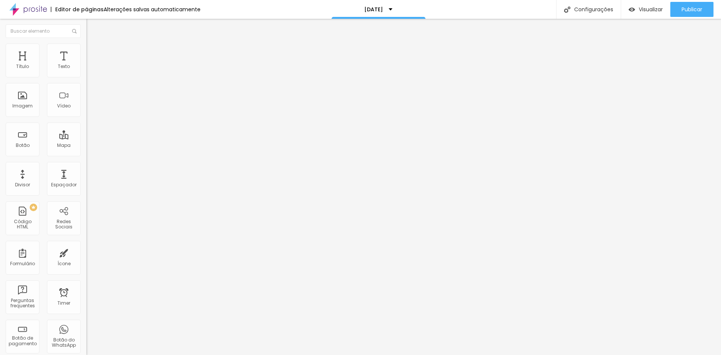
click at [86, 50] on li "Estilo" at bounding box center [129, 48] width 86 height 8
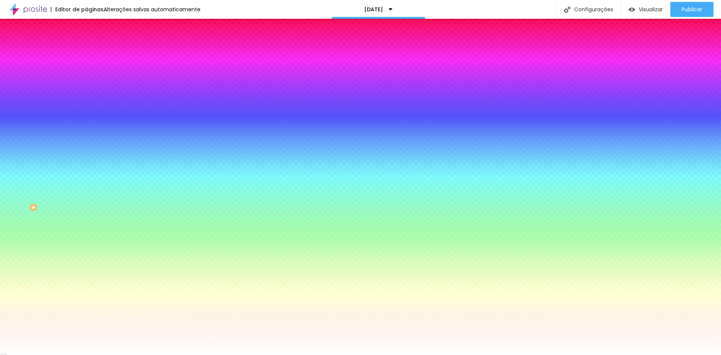
click at [91, 248] on icon "button" at bounding box center [92, 250] width 3 height 5
click at [91, 269] on icon "button" at bounding box center [92, 271] width 3 height 5
click at [91, 69] on icon "button" at bounding box center [92, 66] width 3 height 5
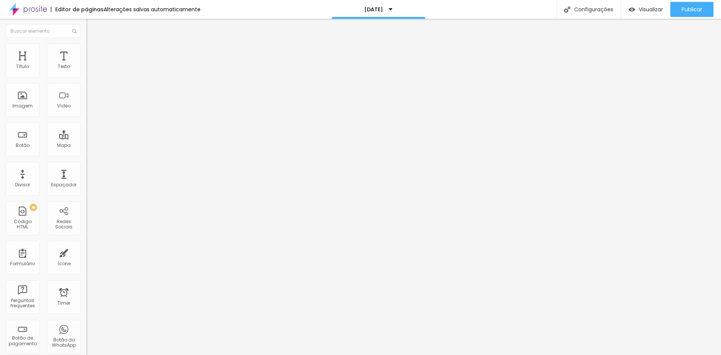
click at [93, 51] on span "Estilo" at bounding box center [99, 48] width 12 height 6
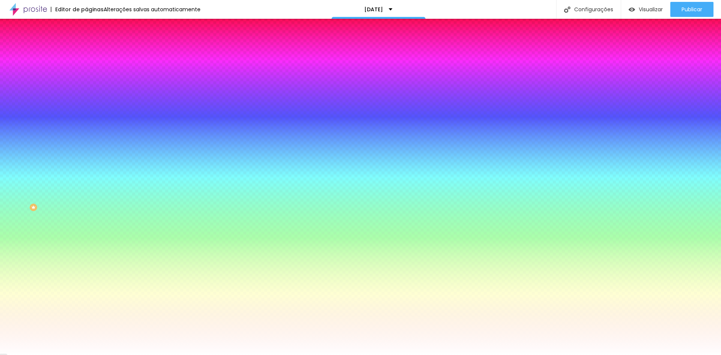
click at [86, 77] on input "#FFFFFF" at bounding box center [131, 76] width 90 height 8
paste input "8A623"
type input "#8A623"
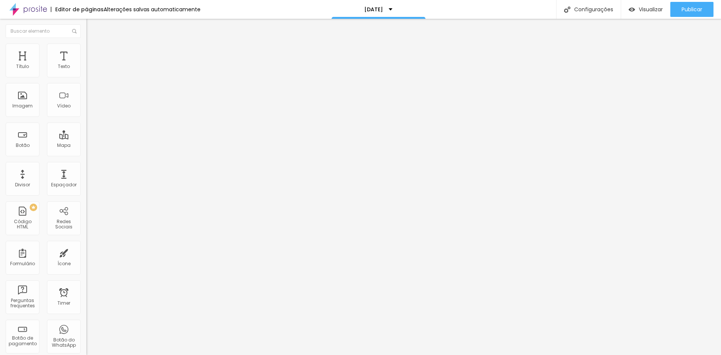
click at [86, 49] on ul "Conteúdo Estilo Avançado" at bounding box center [129, 47] width 86 height 23
click at [86, 49] on li "Estilo" at bounding box center [129, 48] width 86 height 8
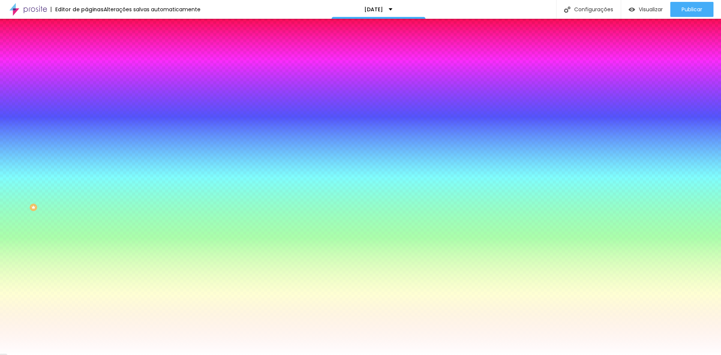
click at [86, 79] on input "#FFFFFF" at bounding box center [131, 76] width 90 height 8
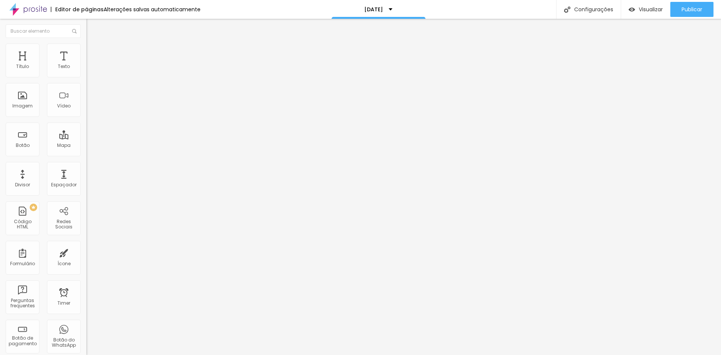
click at [93, 51] on span "Estilo" at bounding box center [99, 48] width 12 height 6
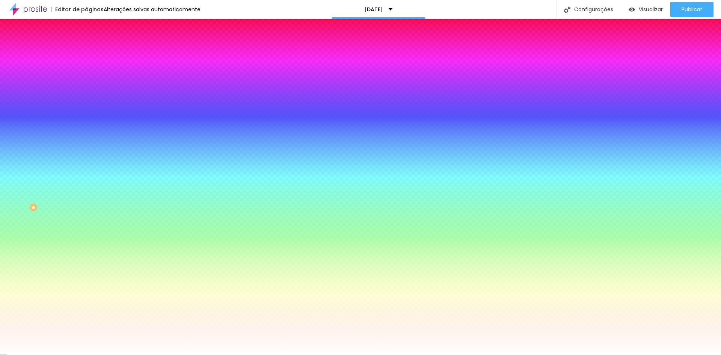
click at [86, 70] on div "Cor de fundo Voltar ao padrão #8A6239" at bounding box center [129, 69] width 86 height 21
click at [86, 76] on input "#8A6239" at bounding box center [131, 76] width 90 height 8
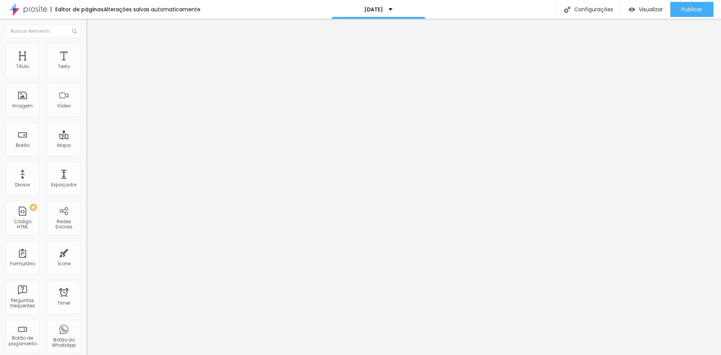
click at [86, 48] on li "Estilo" at bounding box center [129, 48] width 86 height 8
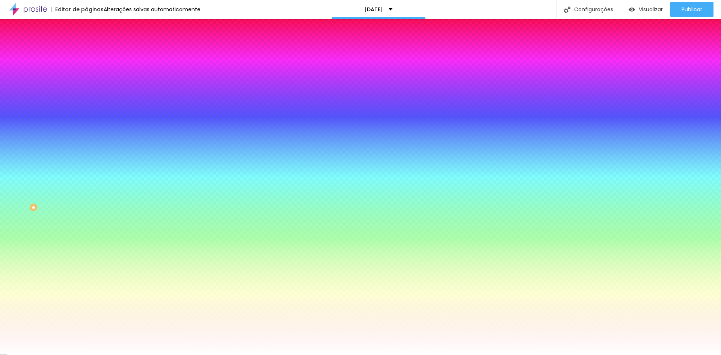
click at [86, 75] on input "#FFFFFF" at bounding box center [131, 76] width 90 height 8
paste input "8A6239"
type input "#8A6239"
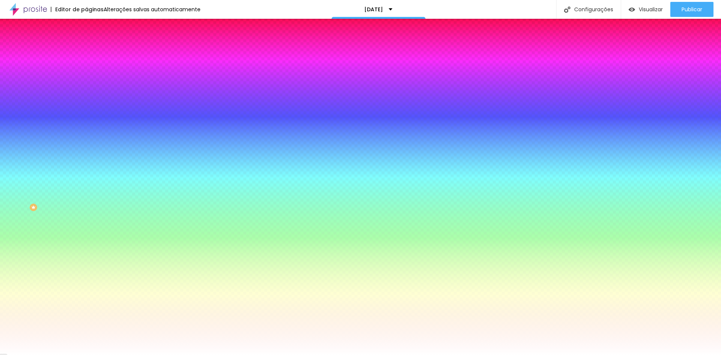
click at [89, 94] on icon "button" at bounding box center [91, 95] width 5 height 5
click at [200, 355] on div at bounding box center [360, 355] width 721 height 0
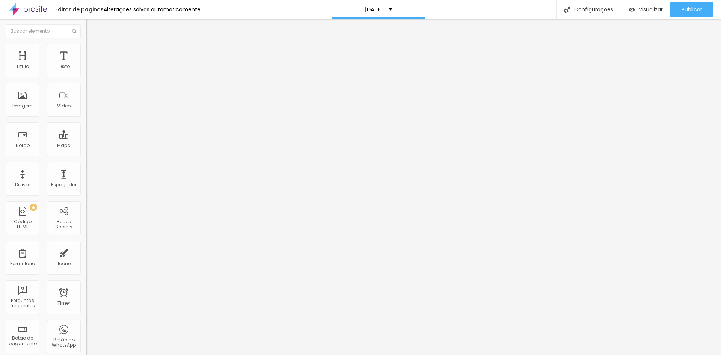
click at [86, 48] on img at bounding box center [89, 47] width 7 height 7
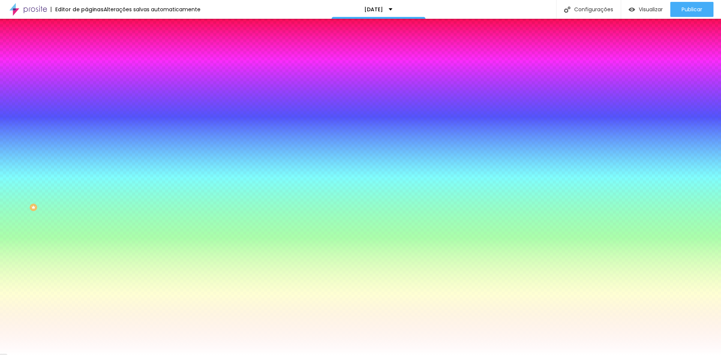
click at [89, 93] on icon "button" at bounding box center [91, 95] width 5 height 5
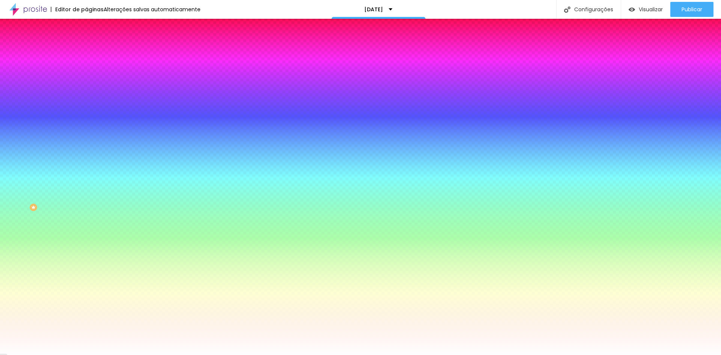
click at [229, 355] on div at bounding box center [360, 355] width 721 height 0
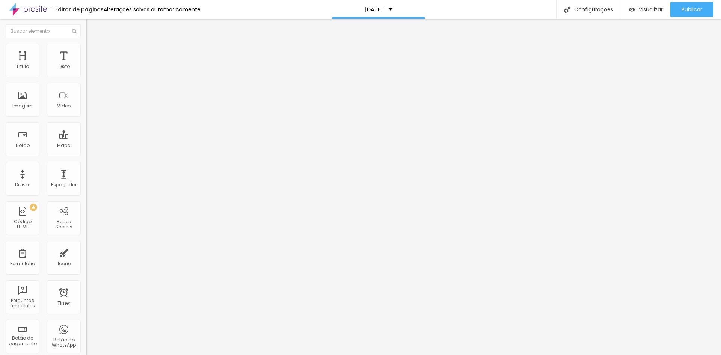
click at [93, 51] on span "Estilo" at bounding box center [99, 48] width 12 height 6
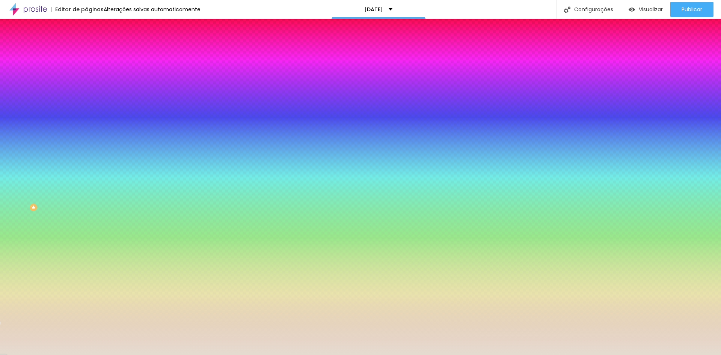
click at [86, 75] on input "#E5DCD0" at bounding box center [131, 76] width 90 height 8
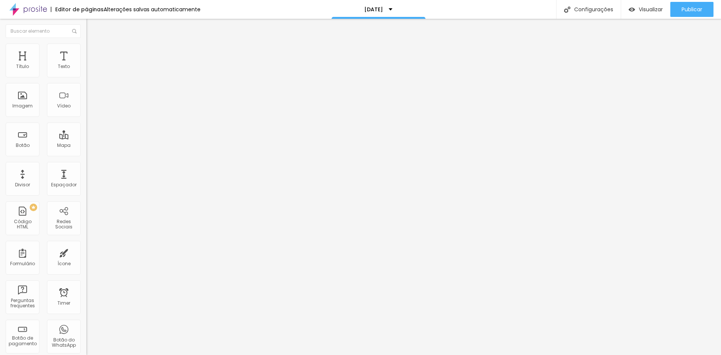
click at [93, 52] on span "Estilo" at bounding box center [99, 48] width 12 height 6
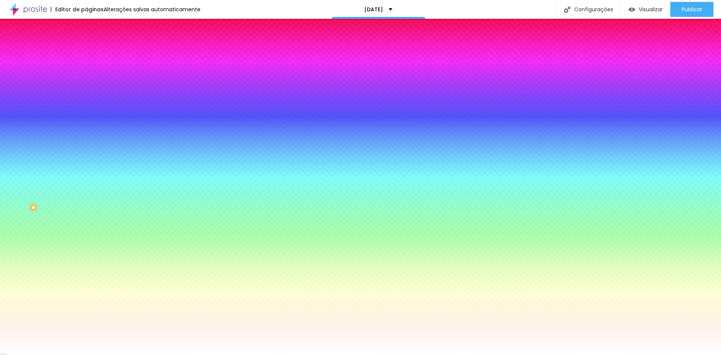
click at [86, 92] on button "button" at bounding box center [91, 96] width 11 height 8
paste input "E5DCD"
type input "#E5DCD"
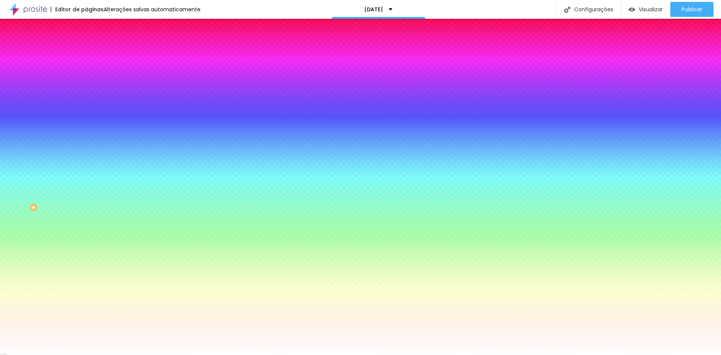
click at [201, 355] on div at bounding box center [360, 355] width 721 height 0
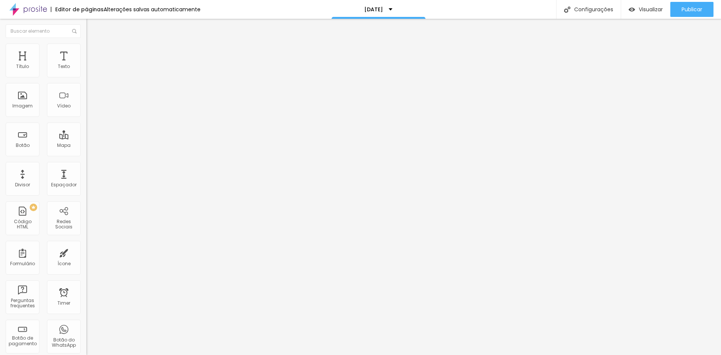
click at [93, 52] on span "Estilo" at bounding box center [99, 48] width 12 height 6
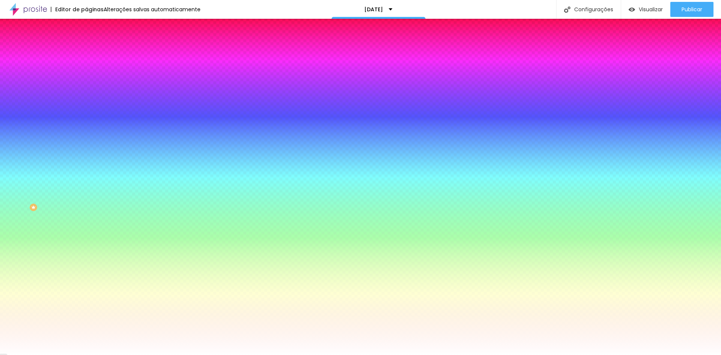
click at [89, 93] on icon "button" at bounding box center [91, 95] width 5 height 5
paste input "E5DCD"
type input "#E5DCD"
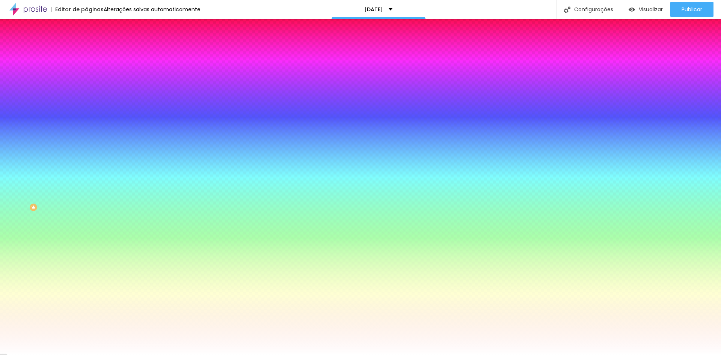
click at [76, 355] on div at bounding box center [360, 355] width 721 height 0
click at [86, 87] on div "Tipografia Voltar ao padrão" at bounding box center [129, 89] width 86 height 21
click at [89, 93] on icon "button" at bounding box center [91, 95] width 5 height 5
click at [143, 355] on div at bounding box center [360, 355] width 721 height 0
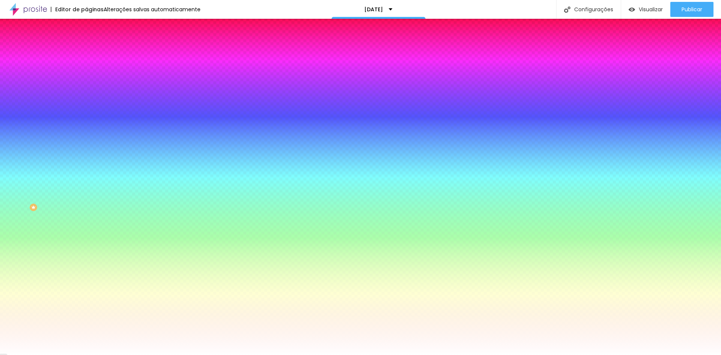
click at [90, 94] on icon "button" at bounding box center [91, 95] width 3 height 3
select select "MeeraInimai-Regular"
click at [328, 355] on div at bounding box center [360, 355] width 721 height 0
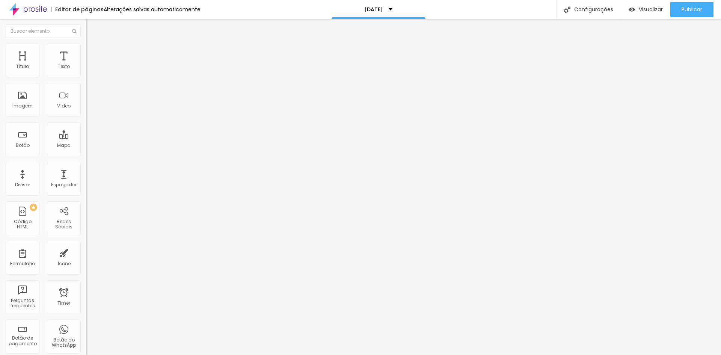
click at [93, 52] on span "Estilo" at bounding box center [99, 48] width 12 height 6
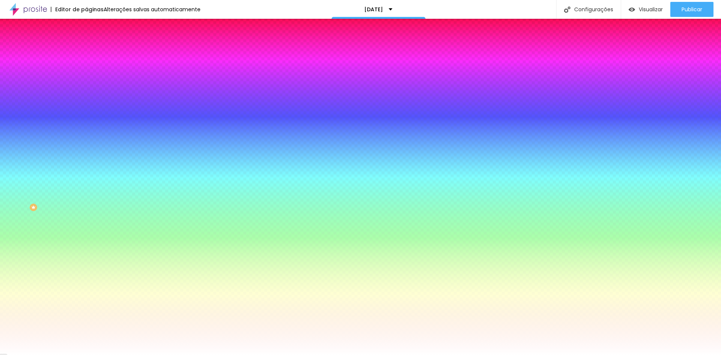
click at [86, 95] on button "button" at bounding box center [91, 96] width 11 height 8
click at [229, 355] on div at bounding box center [360, 355] width 721 height 0
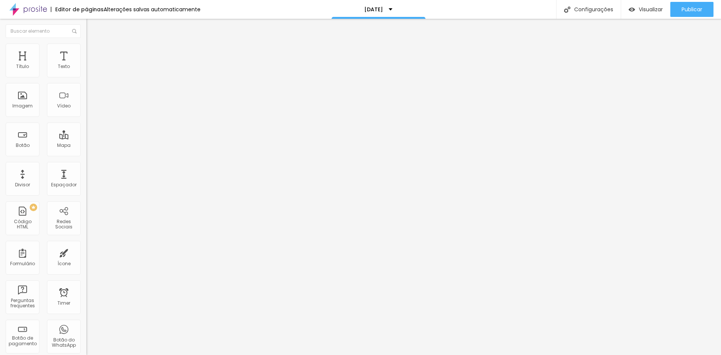
click at [93, 52] on span "Estilo" at bounding box center [99, 48] width 12 height 6
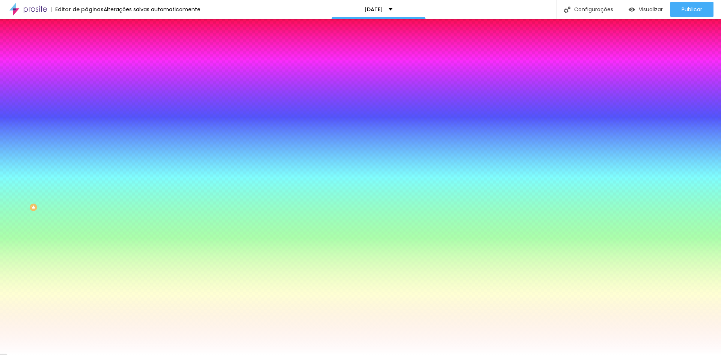
click at [90, 94] on icon "button" at bounding box center [91, 95] width 3 height 3
select select "MontserratBold"
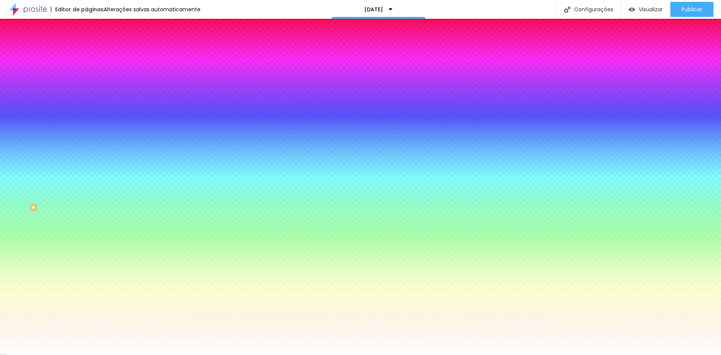
type input "#FFFFFF"
drag, startPoint x: 137, startPoint y: 191, endPoint x: 89, endPoint y: 177, distance: 49.7
click at [188, 355] on div at bounding box center [360, 355] width 721 height 0
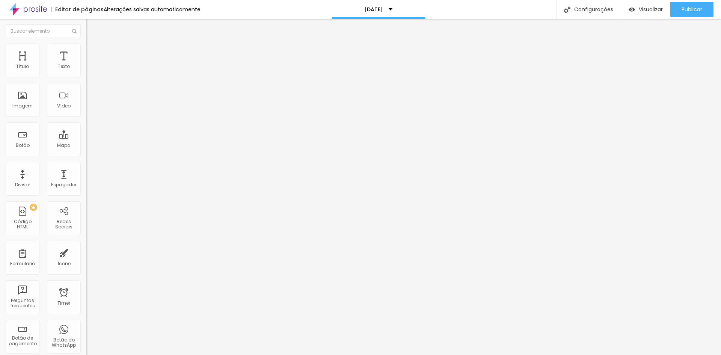
click at [86, 50] on li "Estilo" at bounding box center [129, 48] width 86 height 8
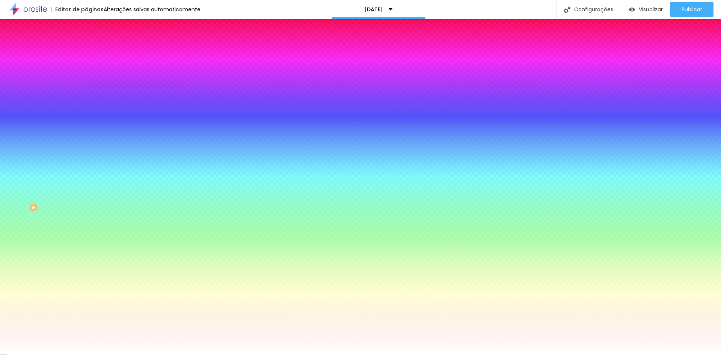
click at [86, 113] on button "button" at bounding box center [91, 117] width 11 height 8
type input "#FFFFFF"
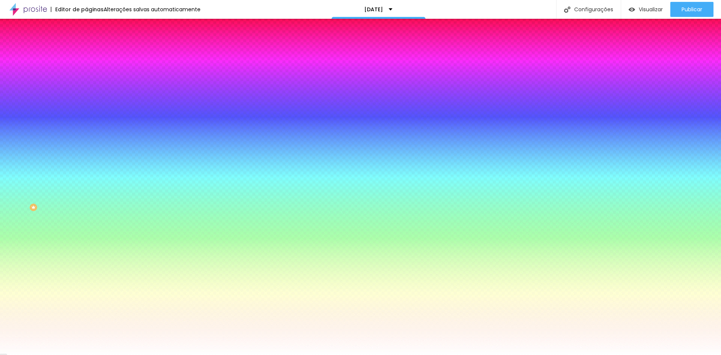
drag, startPoint x: 106, startPoint y: 188, endPoint x: 80, endPoint y: 174, distance: 28.9
click at [221, 355] on div at bounding box center [360, 355] width 721 height 0
click at [92, 94] on icon "button" at bounding box center [93, 95] width 2 height 2
click at [50, 355] on div at bounding box center [360, 355] width 721 height 0
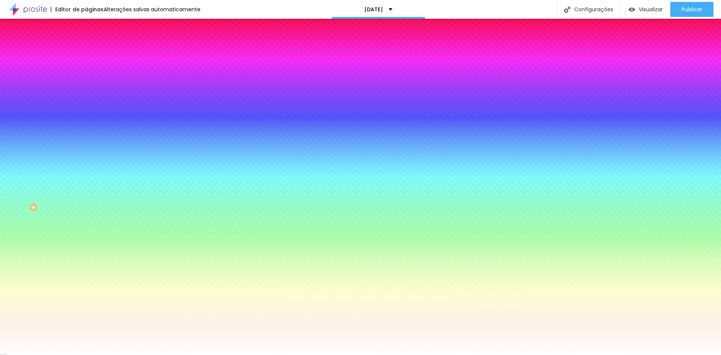
click at [86, 72] on div at bounding box center [129, 72] width 86 height 0
click at [86, 61] on div "Cor de fundo Voltar ao padrão #8A6239 Tipografia Voltar ao padrão Borda Voltar …" at bounding box center [129, 182] width 86 height 246
click at [86, 113] on button "button" at bounding box center [91, 117] width 11 height 8
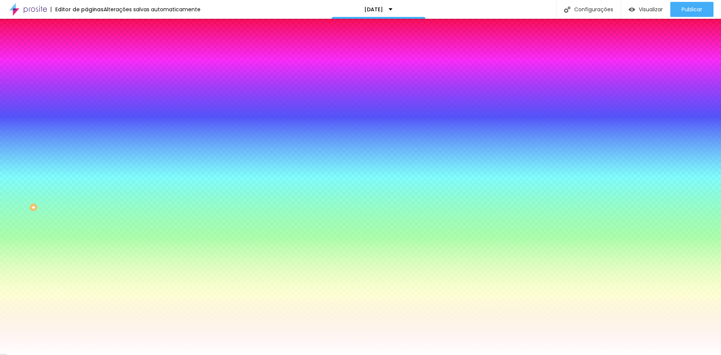
click at [39, 355] on div at bounding box center [360, 355] width 721 height 0
click at [89, 140] on icon "button" at bounding box center [91, 142] width 5 height 5
click at [328, 355] on div at bounding box center [360, 355] width 721 height 0
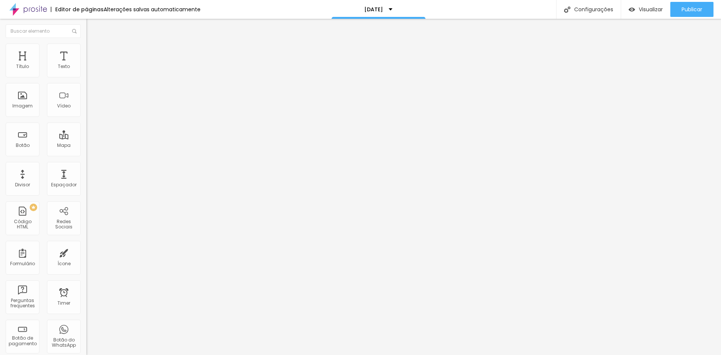
click at [86, 47] on img at bounding box center [89, 47] width 7 height 7
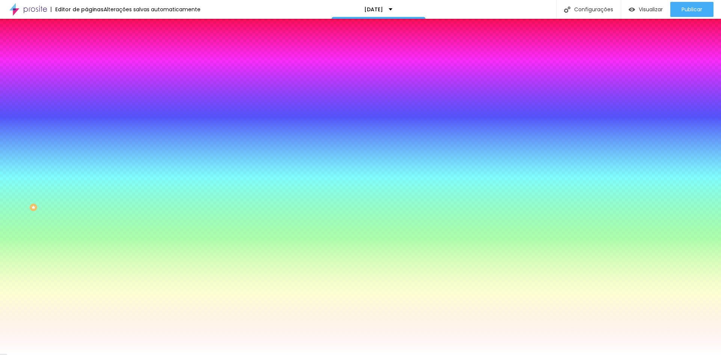
click at [89, 93] on icon "button" at bounding box center [91, 95] width 5 height 5
type input "#FFFFFF"
drag, startPoint x: 128, startPoint y: 193, endPoint x: 80, endPoint y: 174, distance: 51.7
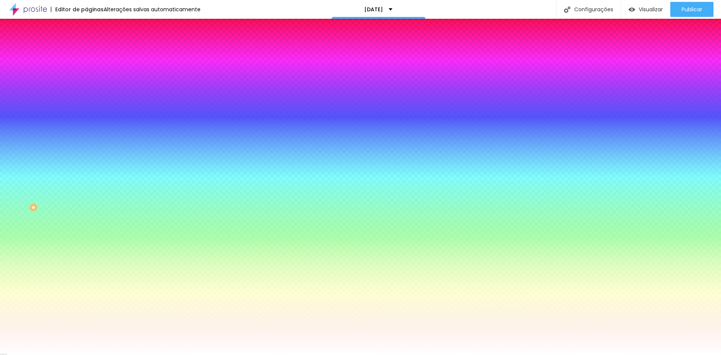
click at [484, 355] on div at bounding box center [360, 355] width 721 height 0
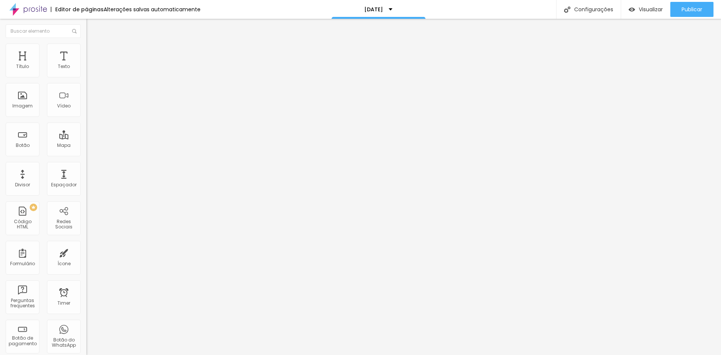
click at [86, 48] on img at bounding box center [89, 47] width 7 height 7
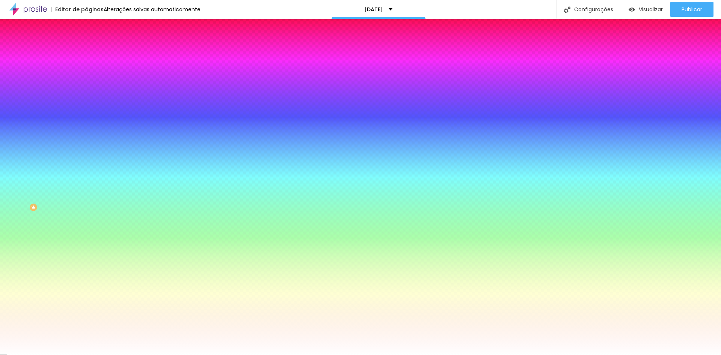
click at [86, 95] on button "button" at bounding box center [91, 96] width 11 height 8
type input "#FFFFFF"
drag, startPoint x: 135, startPoint y: 194, endPoint x: 73, endPoint y: 173, distance: 65.9
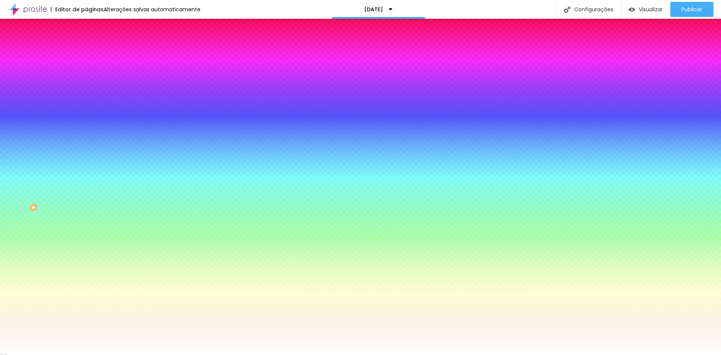
click at [562, 355] on div at bounding box center [360, 355] width 721 height 0
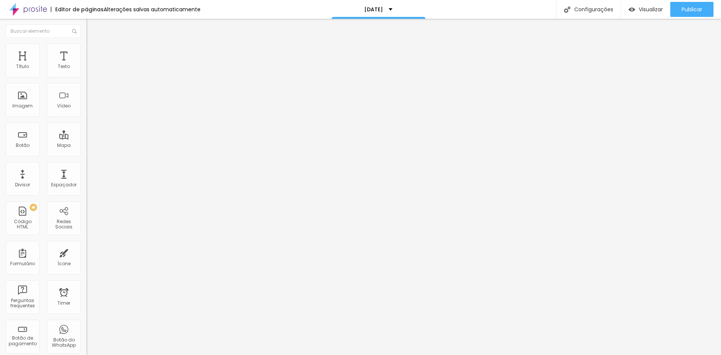
click at [93, 52] on span "Estilo" at bounding box center [99, 48] width 12 height 6
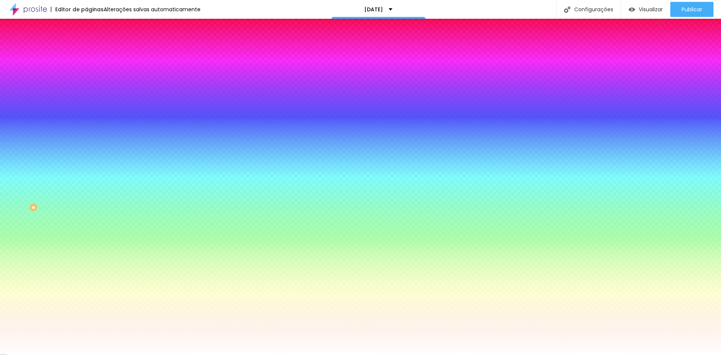
click at [90, 95] on icon "button" at bounding box center [91, 95] width 3 height 3
type input "#FFFFFF"
drag, startPoint x: 113, startPoint y: 189, endPoint x: 62, endPoint y: 176, distance: 52.3
click at [62, 176] on body "Editor de páginas Alterações salvas automaticamente natal 2025 Configurações Co…" at bounding box center [360, 177] width 721 height 355
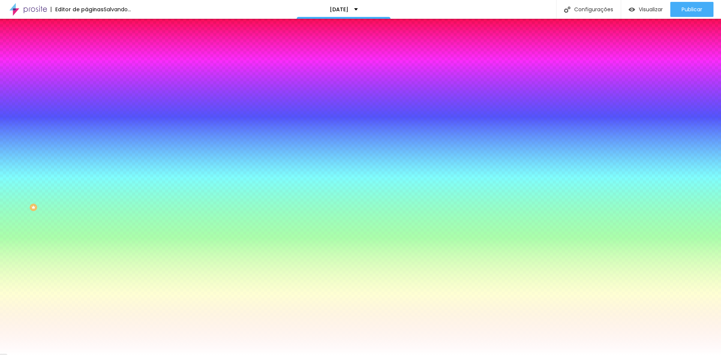
click at [506, 355] on div at bounding box center [360, 355] width 721 height 0
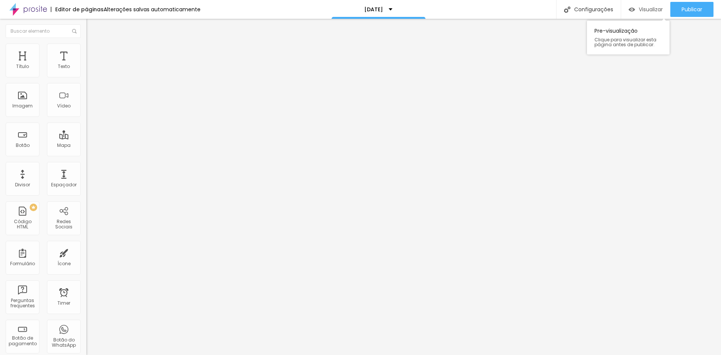
click at [639, 8] on span "Visualizar" at bounding box center [651, 9] width 24 height 6
